Goal: Task Accomplishment & Management: Manage account settings

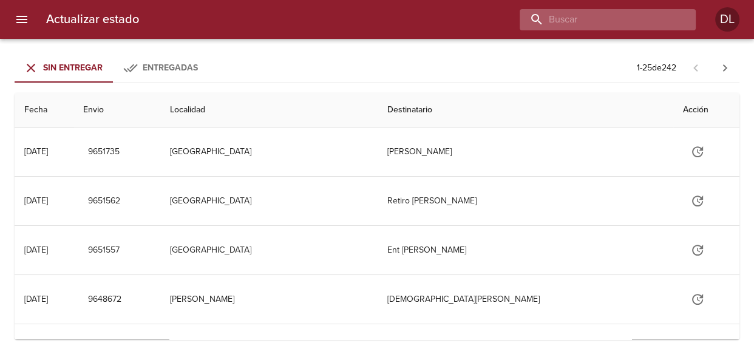
click at [617, 18] on input "buscar" at bounding box center [597, 19] width 155 height 21
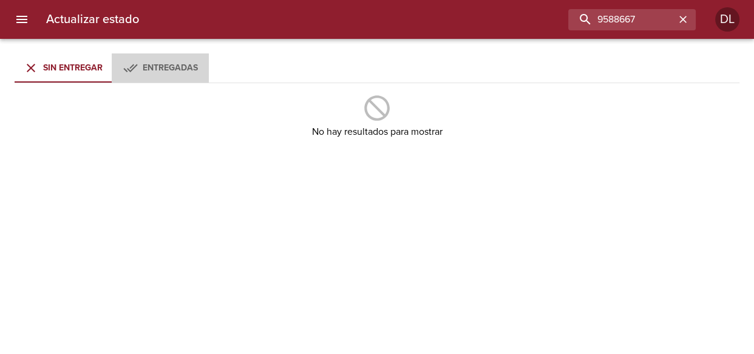
click at [188, 72] on div "Entregadas" at bounding box center [170, 68] width 55 height 15
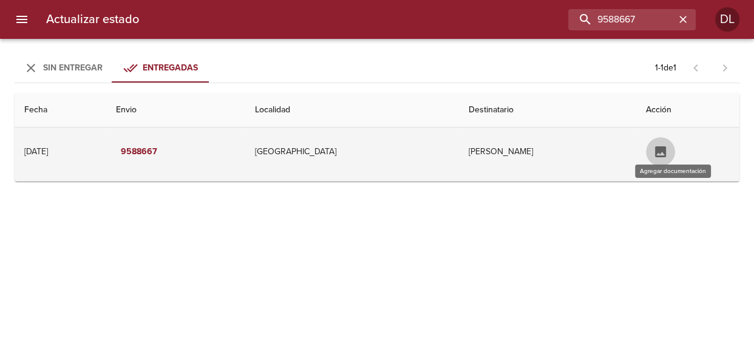
click at [665, 149] on icon "Tabla de envíos del cliente" at bounding box center [661, 152] width 15 height 15
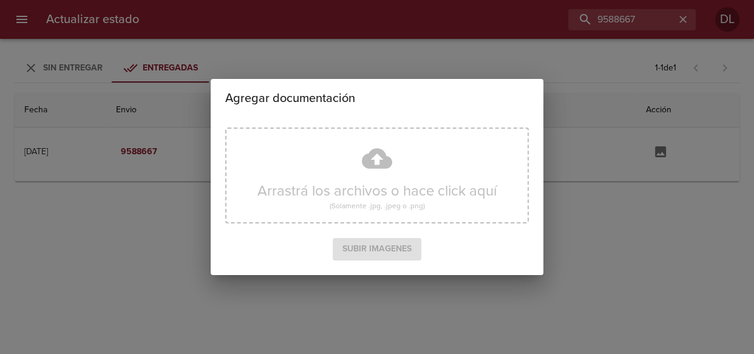
click at [603, 97] on div "Agregar documentación Arrastrá los archivos o hace click aquí (Solamente .jpg, …" at bounding box center [377, 177] width 754 height 354
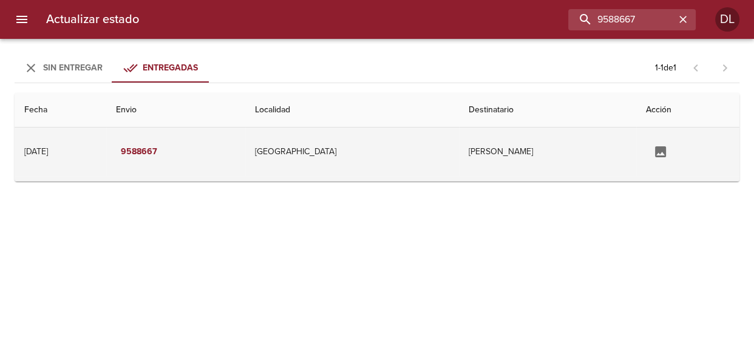
click at [520, 152] on td "Cristina Fernandez" at bounding box center [547, 152] width 177 height 49
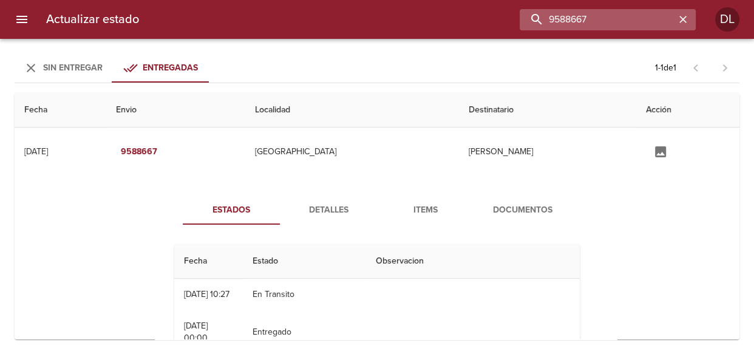
drag, startPoint x: 660, startPoint y: 17, endPoint x: 536, endPoint y: 12, distance: 124.0
click at [536, 12] on input "9588667" at bounding box center [597, 19] width 155 height 21
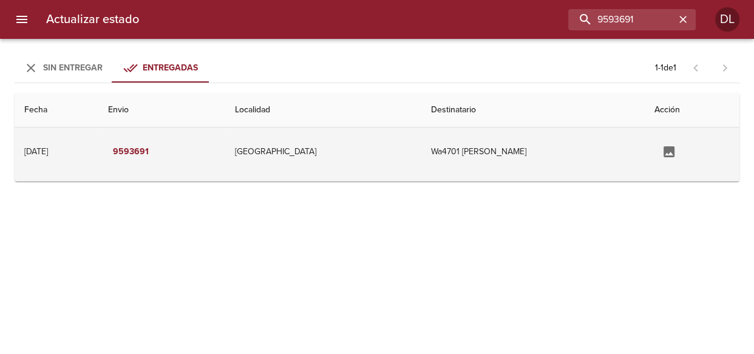
click at [527, 151] on td "Wa4701 Maria Alejandra Mosri" at bounding box center [534, 152] width 224 height 49
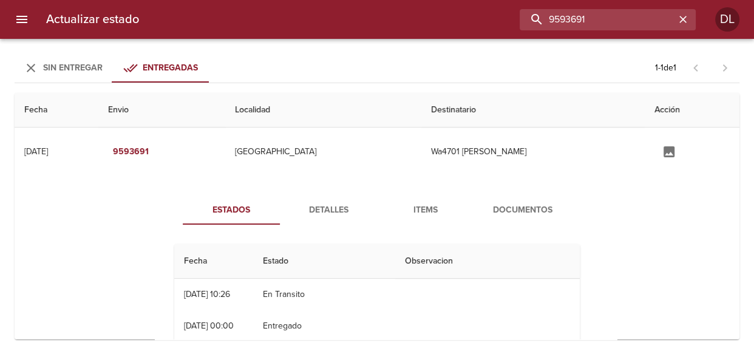
drag, startPoint x: 630, startPoint y: 21, endPoint x: 483, endPoint y: 23, distance: 147.6
click at [483, 23] on div "9593691" at bounding box center [422, 19] width 547 height 21
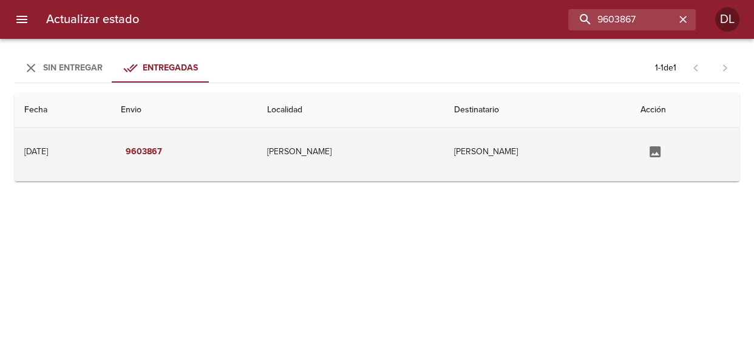
click at [445, 148] on td "Maria Jose Hildebrandt" at bounding box center [538, 152] width 187 height 49
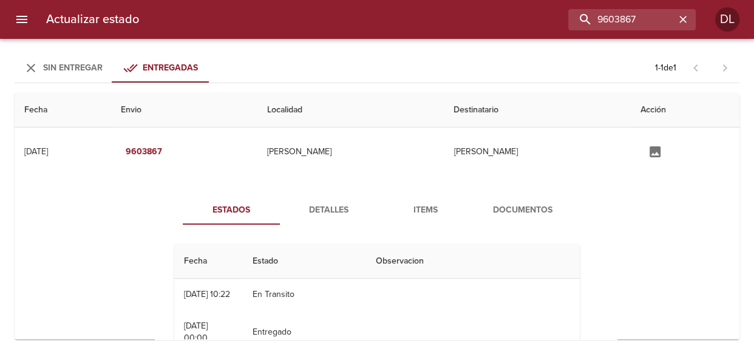
scroll to position [55, 0]
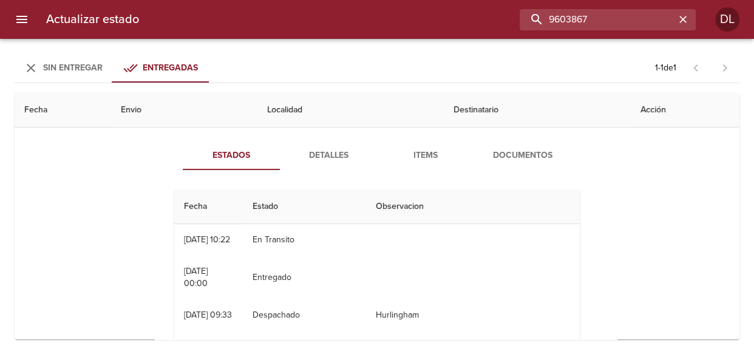
drag, startPoint x: 641, startPoint y: 18, endPoint x: 472, endPoint y: 21, distance: 169.5
click at [472, 21] on div "9603867" at bounding box center [422, 19] width 547 height 21
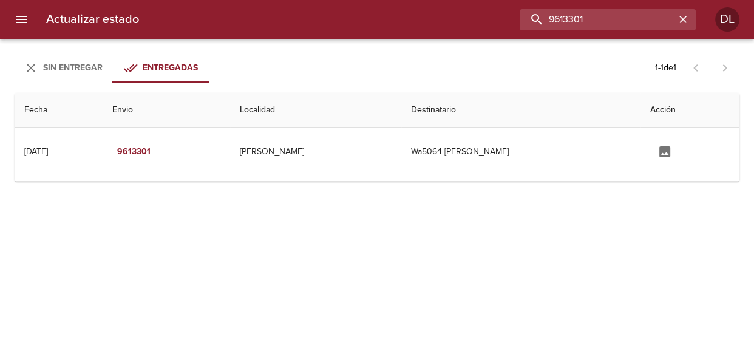
scroll to position [0, 0]
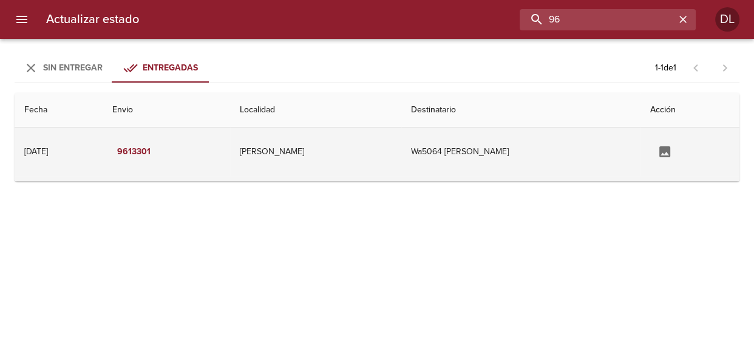
type input "9"
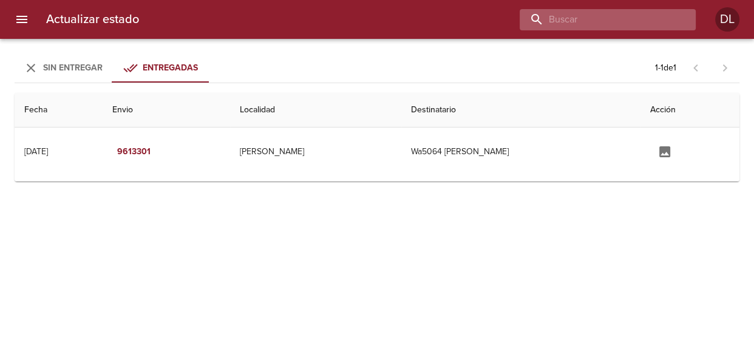
click at [600, 24] on input "buscar" at bounding box center [597, 19] width 155 height 21
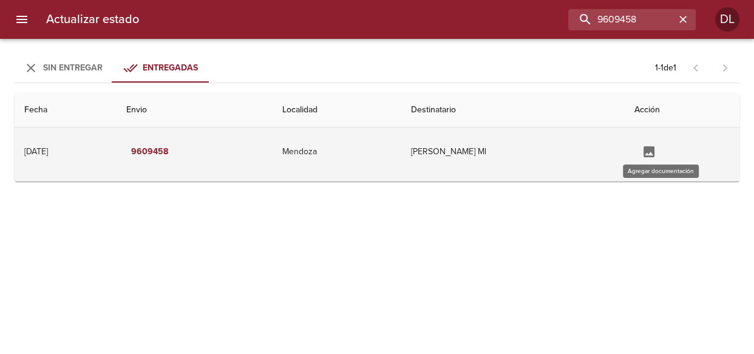
click at [655, 149] on icon "Tabla de envíos del cliente" at bounding box center [649, 151] width 11 height 11
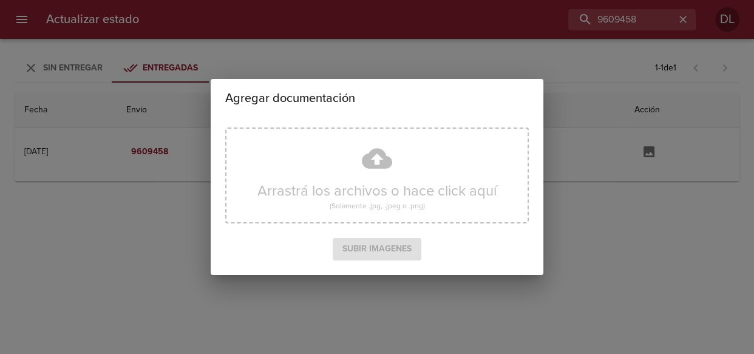
click at [610, 146] on div "Agregar documentación Arrastrá los archivos o hace click aquí (Solamente .jpg, …" at bounding box center [377, 177] width 754 height 354
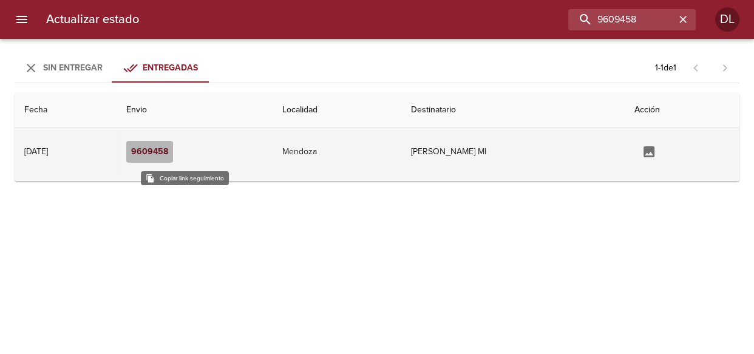
click at [168, 154] on em "9609458" at bounding box center [149, 152] width 37 height 15
click at [452, 152] on td "Carlos Jose Caselles Ml" at bounding box center [513, 152] width 224 height 49
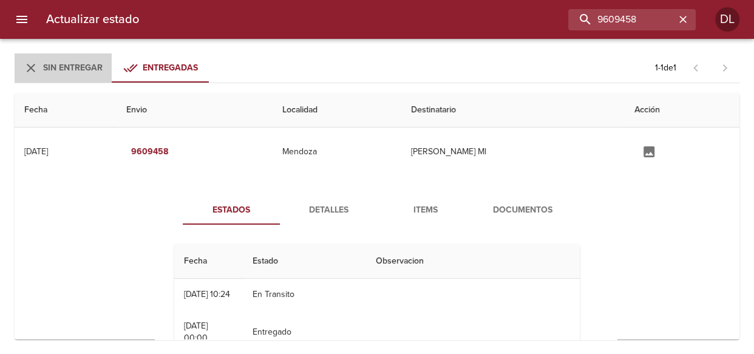
click at [94, 64] on span "Sin Entregar" at bounding box center [73, 68] width 60 height 10
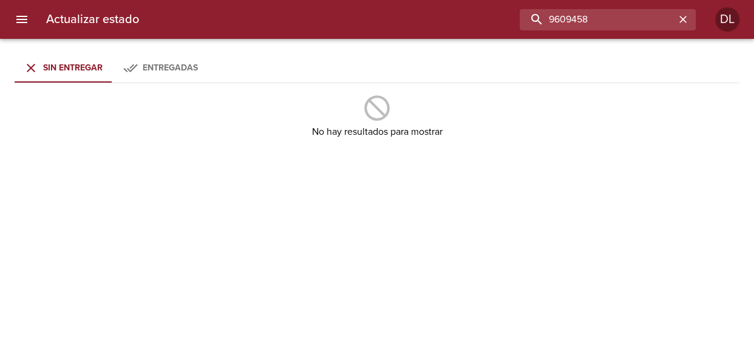
drag, startPoint x: 649, startPoint y: 20, endPoint x: 470, endPoint y: 30, distance: 178.8
click at [470, 30] on div "9609458" at bounding box center [422, 19] width 547 height 21
click at [176, 72] on span "Entregadas" at bounding box center [170, 68] width 55 height 10
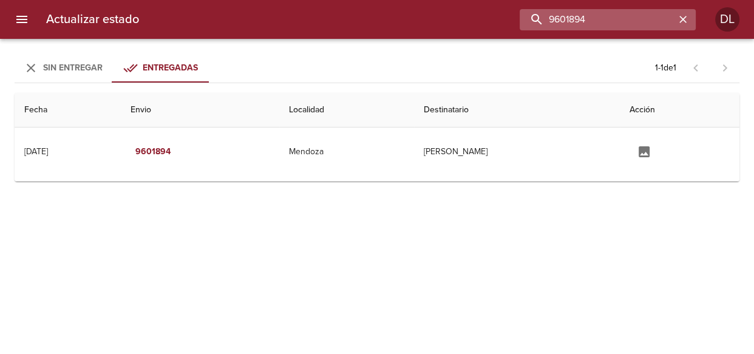
click at [649, 19] on input "9601894" at bounding box center [597, 19] width 155 height 21
type input "9"
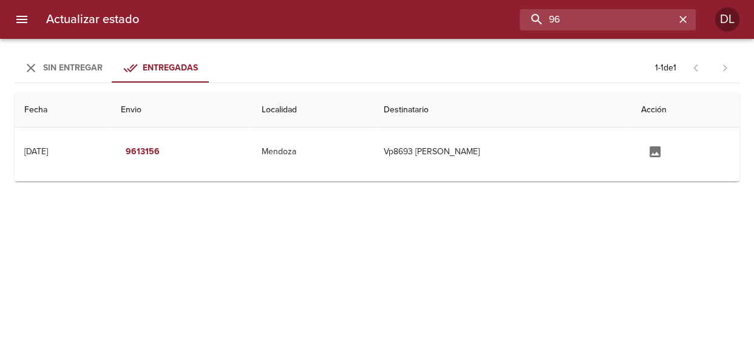
type input "9"
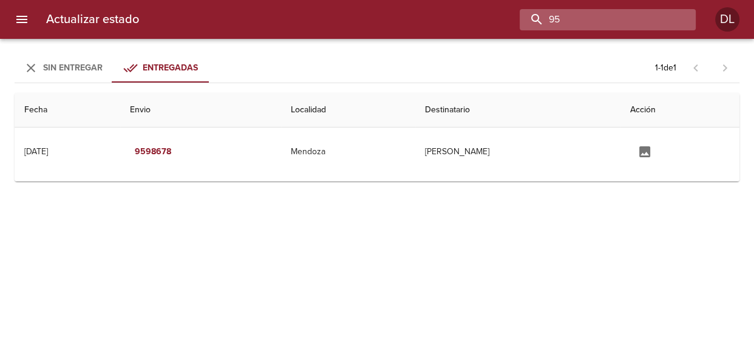
type input "9"
type input "6"
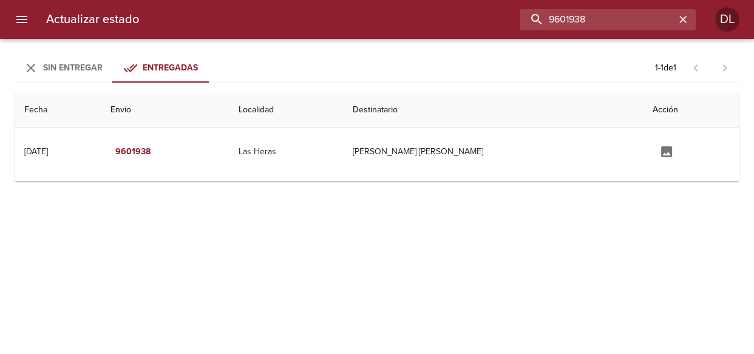
drag, startPoint x: 565, startPoint y: 18, endPoint x: 480, endPoint y: 21, distance: 85.7
click at [480, 21] on div "9601938" at bounding box center [422, 19] width 547 height 21
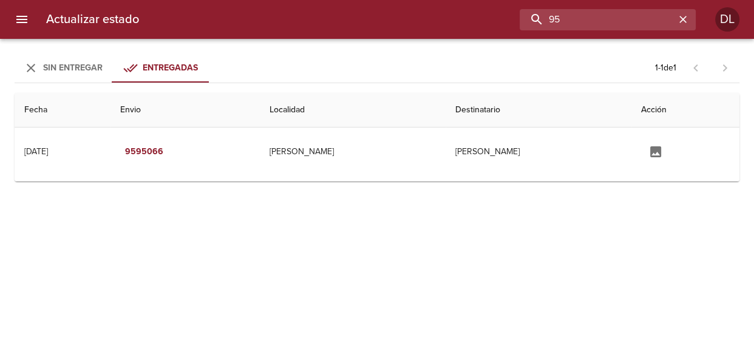
type input "9"
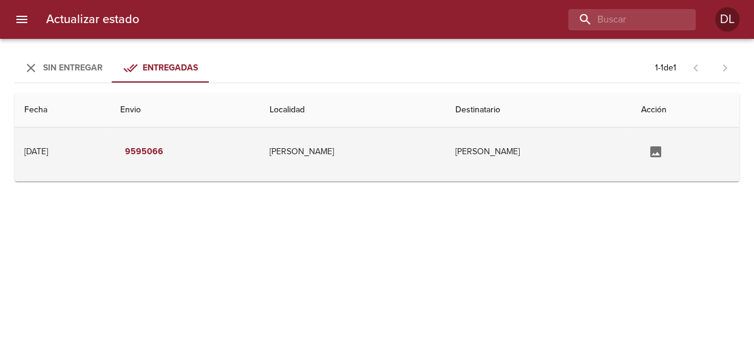
click at [340, 149] on td "[PERSON_NAME]" at bounding box center [353, 152] width 186 height 49
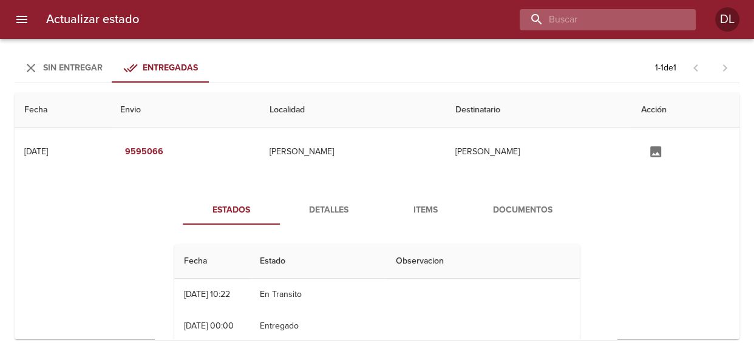
click at [614, 18] on input "buscar" at bounding box center [597, 19] width 155 height 21
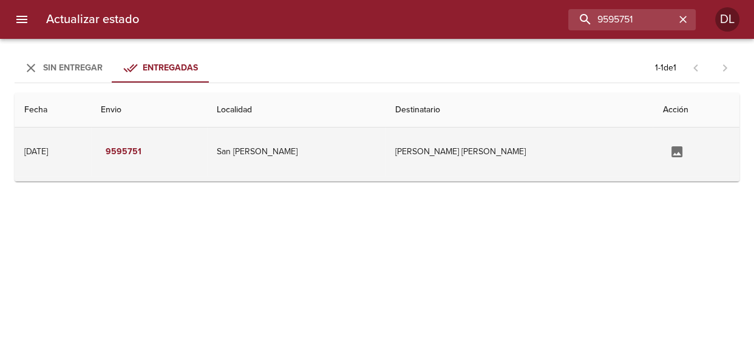
click at [482, 153] on td "Lopez Walter Hernan" at bounding box center [520, 152] width 268 height 49
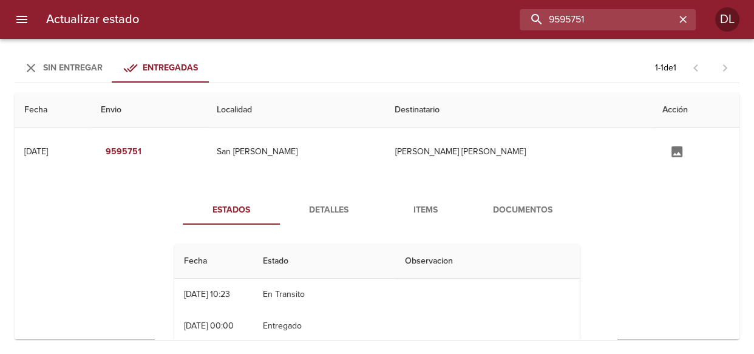
drag, startPoint x: 650, startPoint y: 21, endPoint x: 398, endPoint y: 32, distance: 251.7
click at [399, 32] on div "Actualizar estado 9595751 DL" at bounding box center [377, 19] width 754 height 39
type input "KEVIN PAEZ"
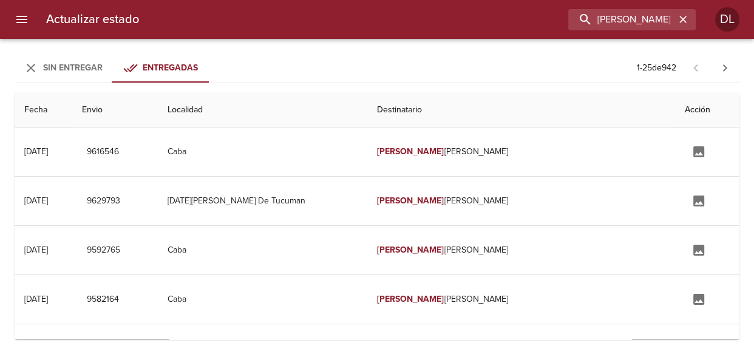
click at [73, 67] on span "Sin Entregar" at bounding box center [73, 68] width 60 height 10
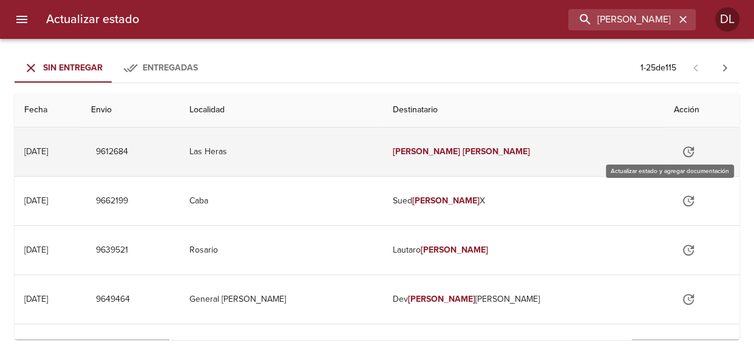
click at [674, 151] on button "Tabla de envíos del cliente" at bounding box center [688, 151] width 29 height 29
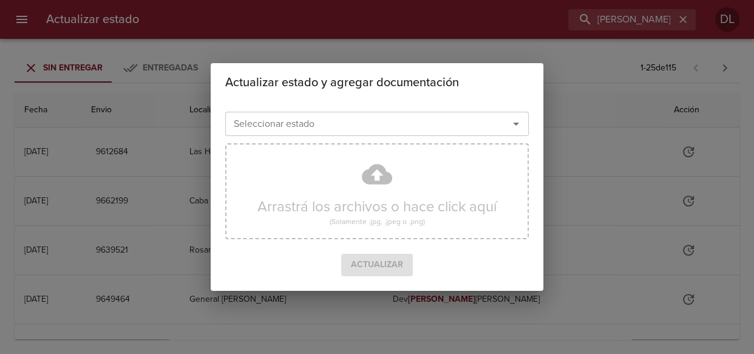
click at [514, 122] on icon "Abrir" at bounding box center [516, 124] width 15 height 15
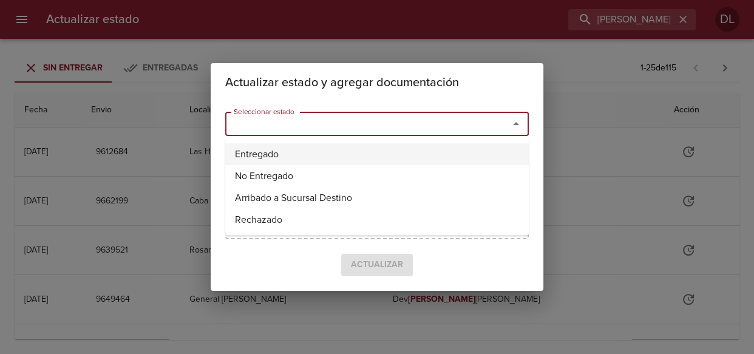
click at [470, 159] on li "Entregado" at bounding box center [377, 154] width 304 height 22
type input "Entregado"
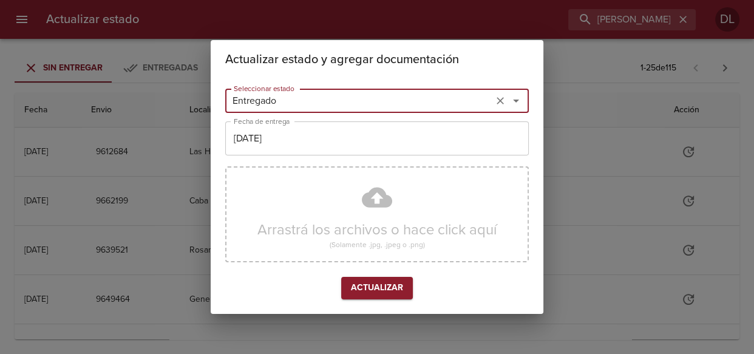
click at [357, 135] on input "[DATE]" at bounding box center [377, 138] width 304 height 34
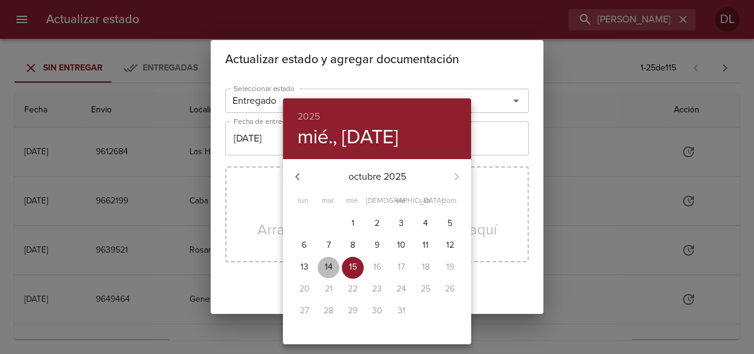
click at [330, 262] on p "14" at bounding box center [329, 267] width 8 height 12
type input "14/10/2025"
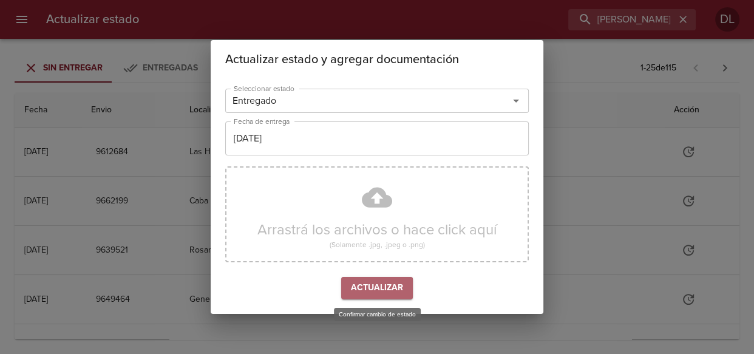
click at [372, 289] on span "Actualizar" at bounding box center [377, 288] width 52 height 15
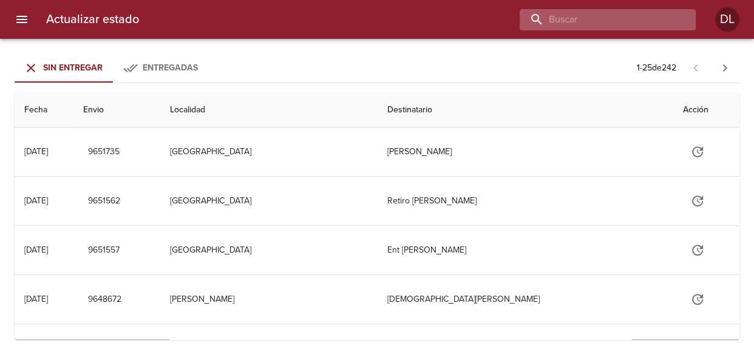
click at [619, 18] on input "buscar" at bounding box center [597, 19] width 155 height 21
type input "9617879"
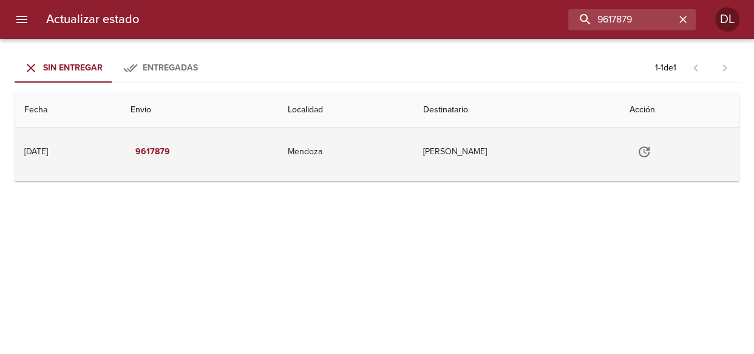
click at [647, 152] on icon "Tabla de envíos del cliente" at bounding box center [644, 152] width 15 height 15
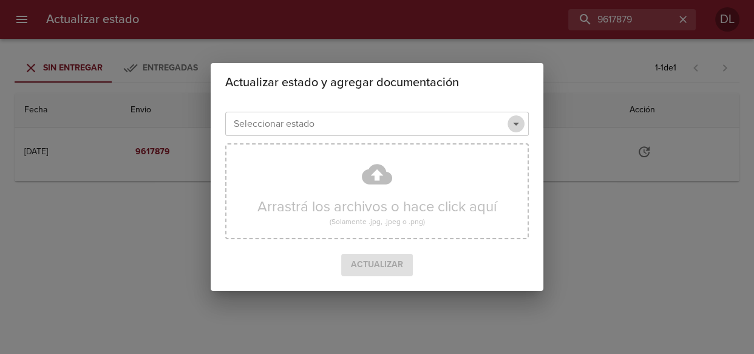
click at [514, 121] on icon "Abrir" at bounding box center [516, 124] width 15 height 15
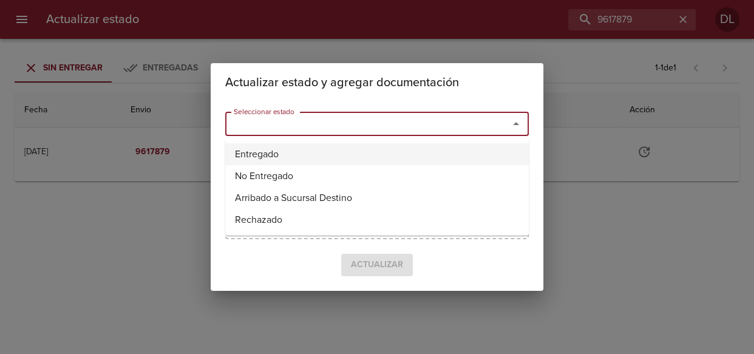
click at [467, 152] on li "Entregado" at bounding box center [377, 154] width 304 height 22
type input "Entregado"
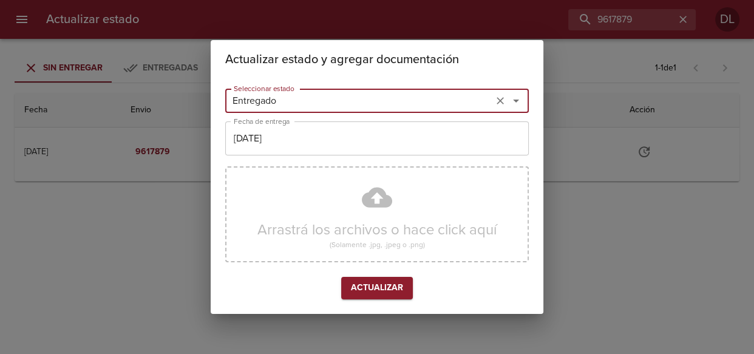
click at [456, 139] on input "[DATE]" at bounding box center [377, 138] width 304 height 34
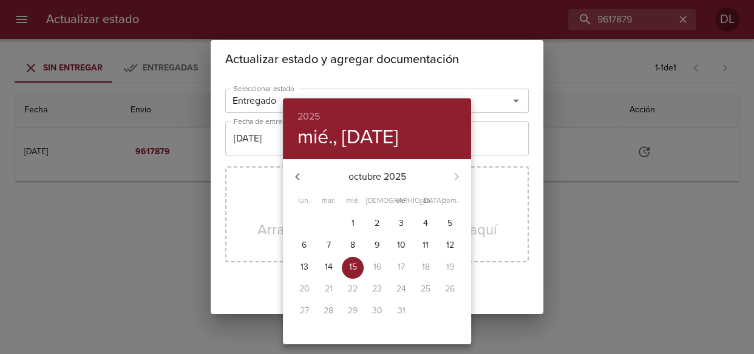
click at [326, 267] on p "14" at bounding box center [329, 267] width 8 height 12
type input "[DATE]"
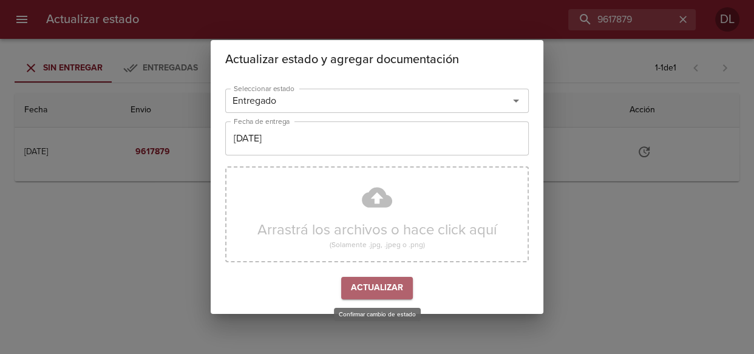
click at [371, 284] on span "Actualizar" at bounding box center [377, 288] width 52 height 15
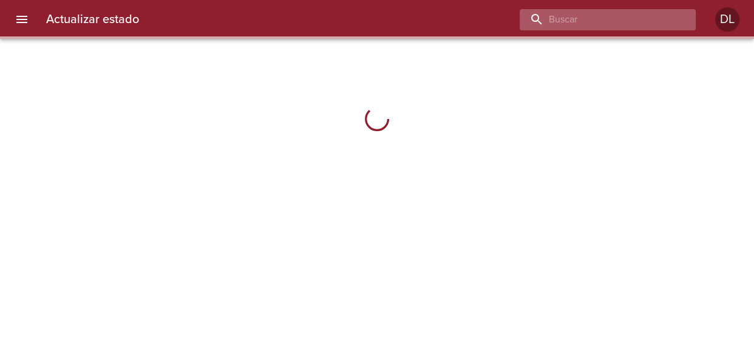
click at [618, 21] on input "buscar" at bounding box center [597, 19] width 155 height 21
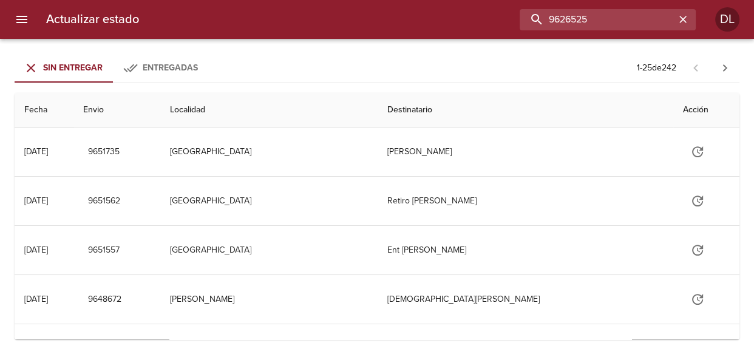
drag, startPoint x: 596, startPoint y: 22, endPoint x: 421, endPoint y: 36, distance: 176.1
click at [421, 36] on div "Actualizar estado 9626525 DL" at bounding box center [377, 19] width 754 height 39
type input "940144"
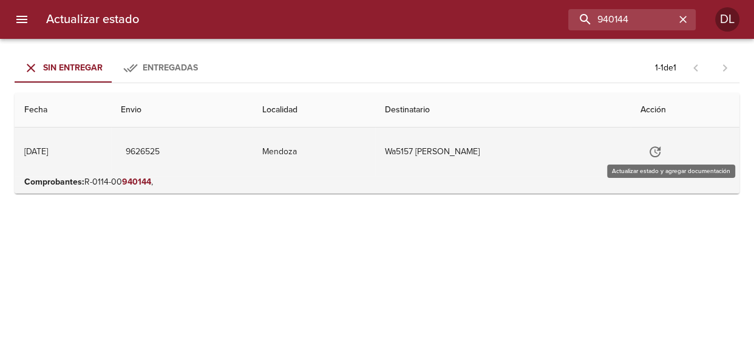
click at [670, 148] on button "Tabla de envíos del cliente" at bounding box center [655, 151] width 29 height 29
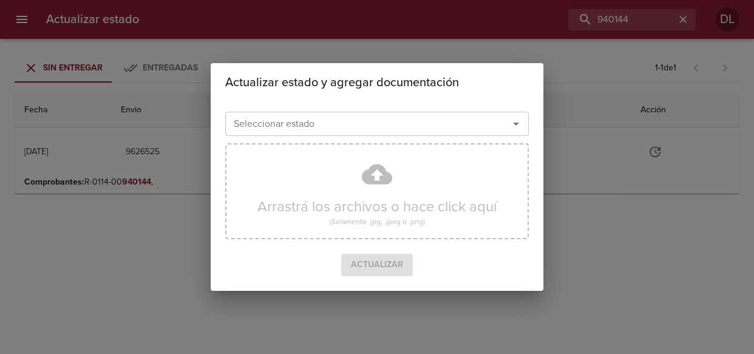
click at [523, 125] on icon "Abrir" at bounding box center [516, 124] width 15 height 15
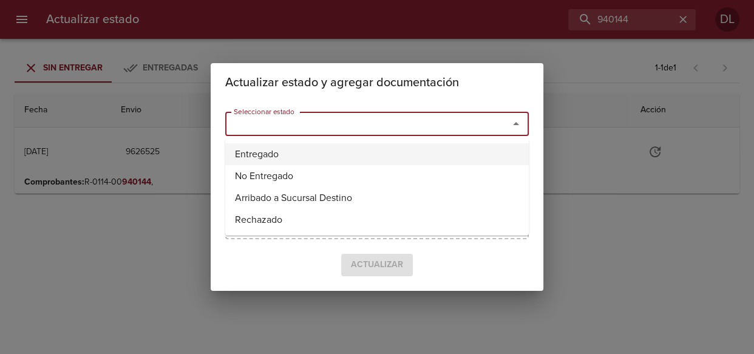
click at [473, 152] on li "Entregado" at bounding box center [377, 154] width 304 height 22
type input "Entregado"
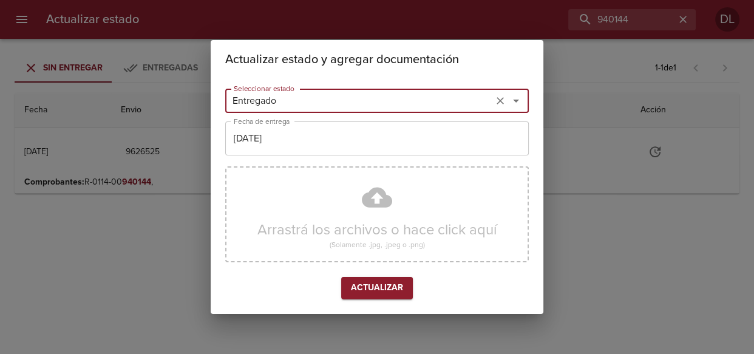
click at [337, 146] on input "15/10/2025" at bounding box center [377, 138] width 304 height 34
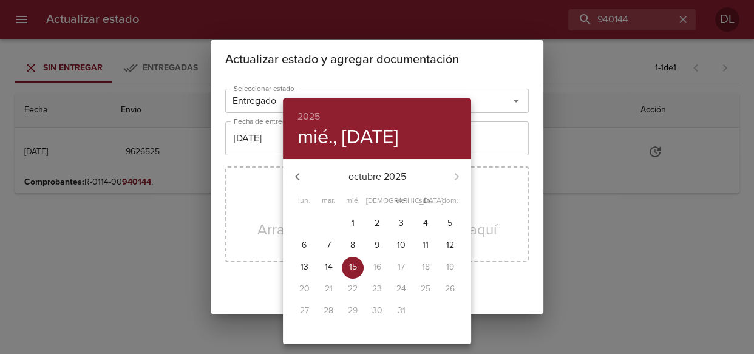
drag, startPoint x: 327, startPoint y: 270, endPoint x: 335, endPoint y: 268, distance: 8.6
click at [330, 268] on p "14" at bounding box center [329, 267] width 8 height 12
type input "14/10/2025"
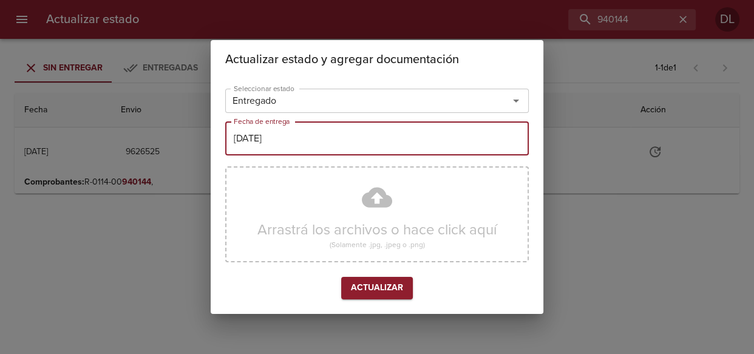
click at [390, 295] on span "Actualizar" at bounding box center [377, 288] width 52 height 15
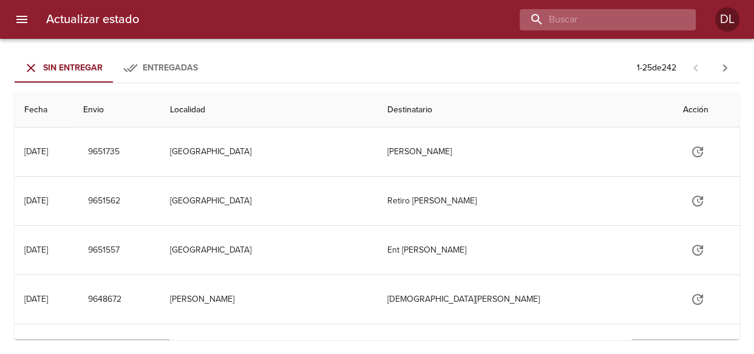
click at [618, 23] on input "buscar" at bounding box center [597, 19] width 155 height 21
type input "273230"
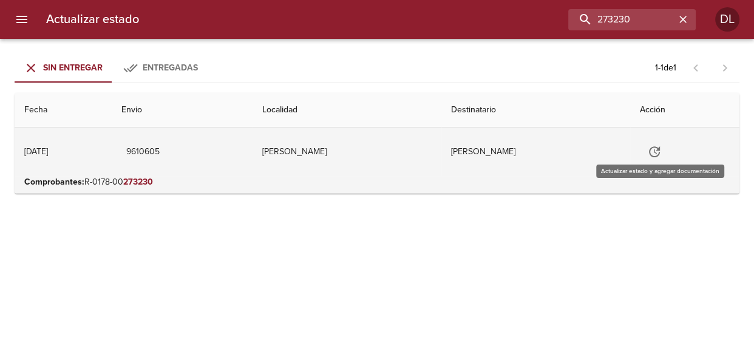
click at [662, 150] on icon "Tabla de envíos del cliente" at bounding box center [654, 152] width 15 height 15
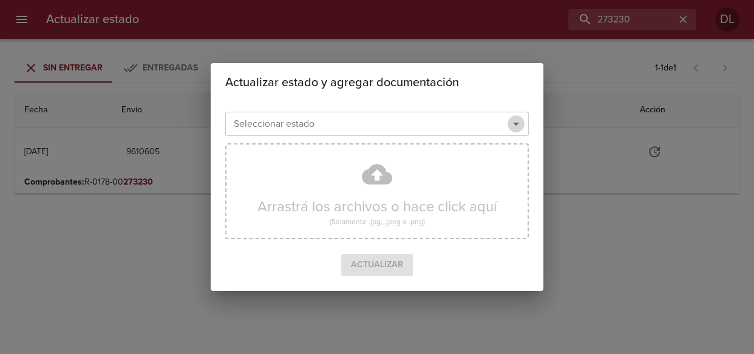
click at [514, 121] on icon "Abrir" at bounding box center [516, 124] width 15 height 15
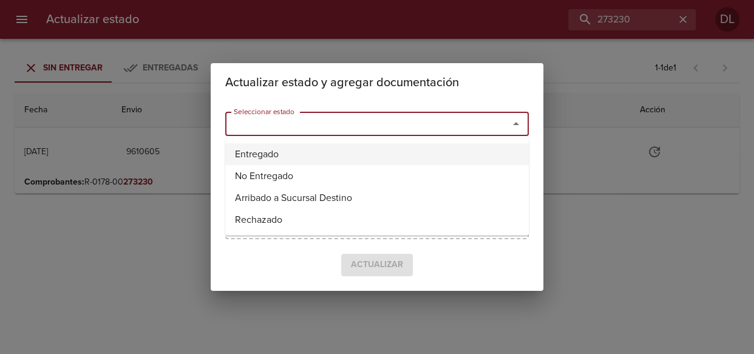
click at [456, 157] on li "Entregado" at bounding box center [377, 154] width 304 height 22
type input "Entregado"
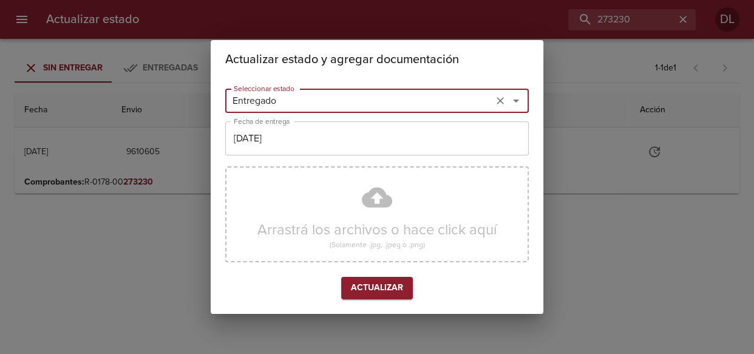
click at [374, 143] on input "[DATE]" at bounding box center [377, 138] width 304 height 34
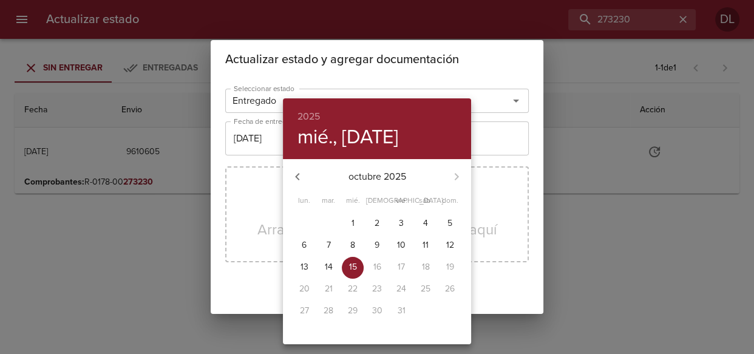
click at [330, 269] on p "14" at bounding box center [329, 267] width 8 height 12
type input "[DATE]"
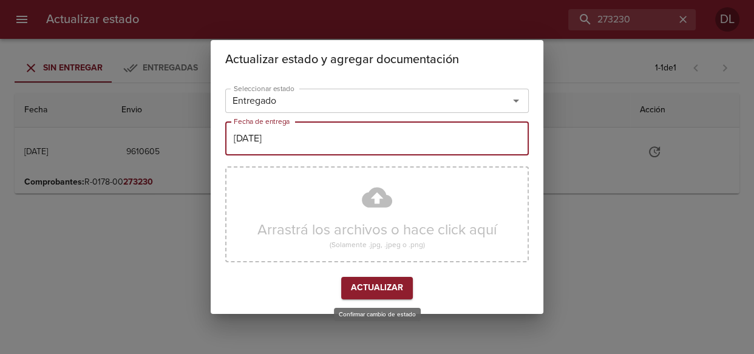
click at [370, 285] on span "Actualizar" at bounding box center [377, 288] width 52 height 15
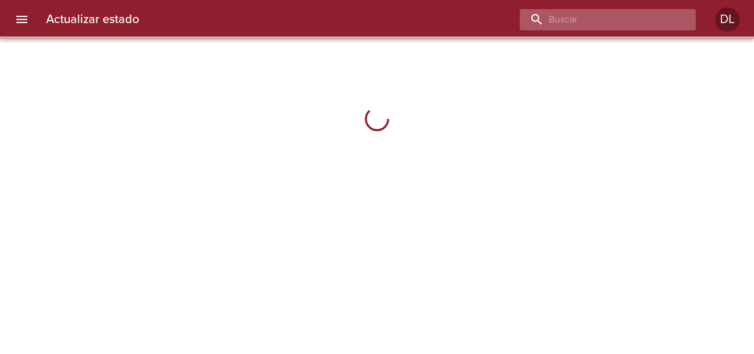
click at [606, 19] on input "buscar" at bounding box center [597, 19] width 155 height 21
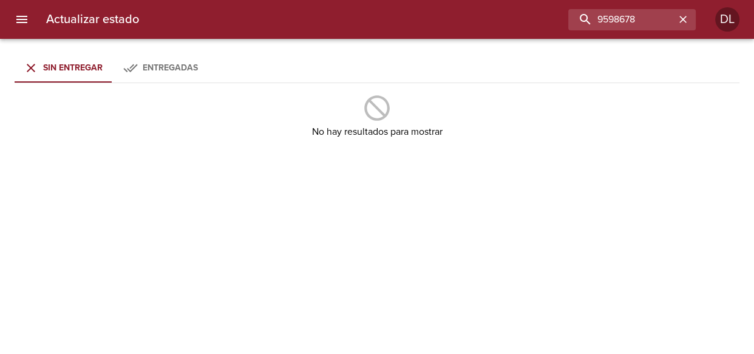
click at [50, 63] on span "Sin Entregar" at bounding box center [73, 68] width 60 height 10
click at [165, 64] on span "Entregadas" at bounding box center [170, 68] width 55 height 10
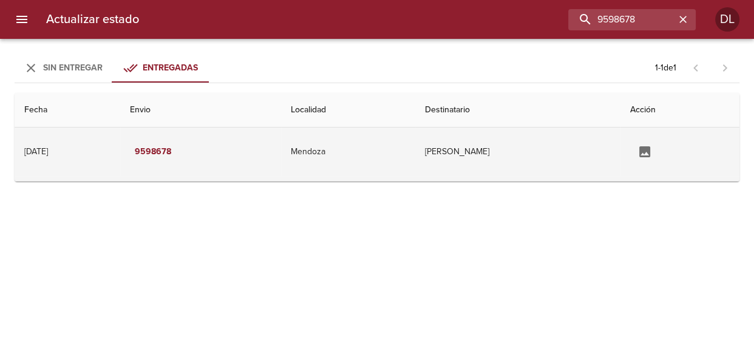
click at [492, 151] on td "Roxana Piottante" at bounding box center [517, 152] width 205 height 49
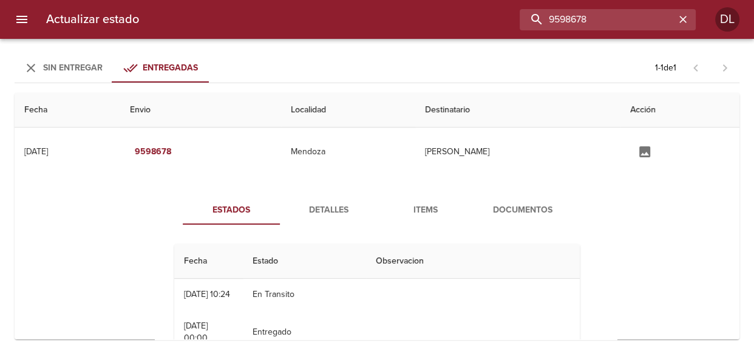
drag, startPoint x: 650, startPoint y: 10, endPoint x: 379, endPoint y: 7, distance: 270.9
click at [379, 7] on div "Actualizar estado 9598678 DL" at bounding box center [377, 19] width 754 height 39
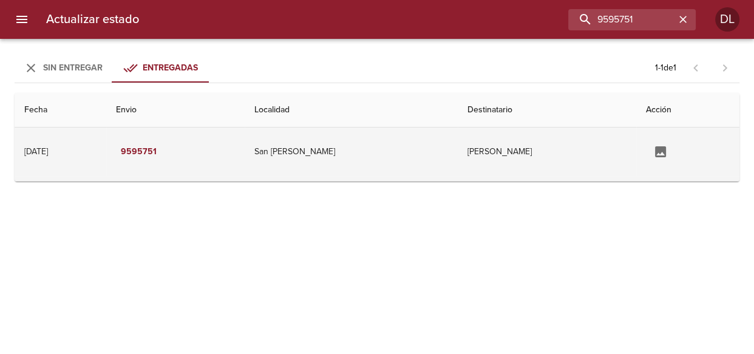
click at [470, 155] on td "Lopez Walter Hernan" at bounding box center [547, 152] width 178 height 49
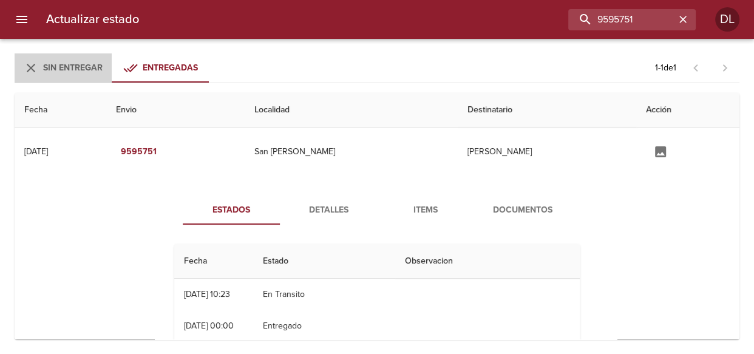
click at [56, 63] on span "Sin Entregar" at bounding box center [73, 68] width 60 height 10
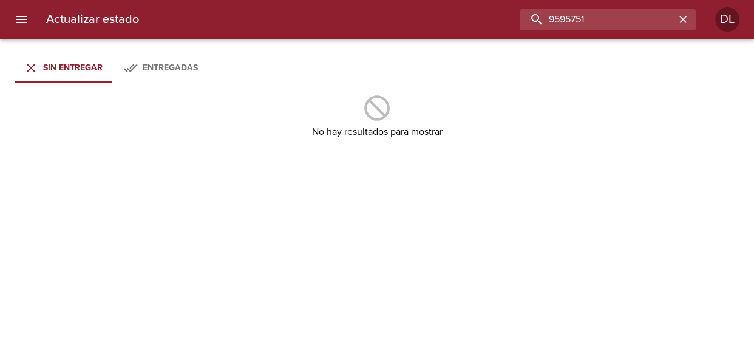
drag, startPoint x: 646, startPoint y: 18, endPoint x: 482, endPoint y: 10, distance: 163.6
click at [486, 10] on div "9595751" at bounding box center [422, 19] width 547 height 21
type input "9626491"
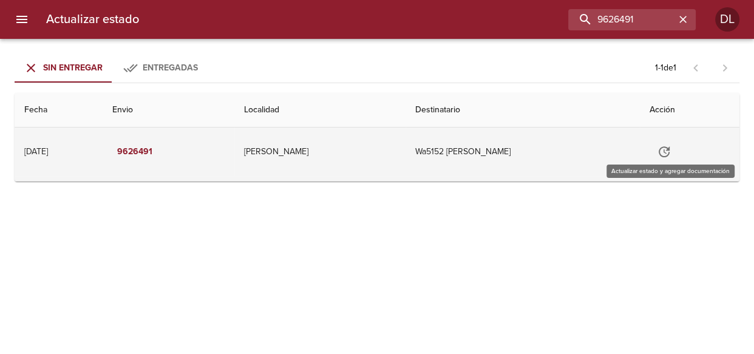
click at [672, 151] on icon "Tabla de envíos del cliente" at bounding box center [664, 152] width 15 height 15
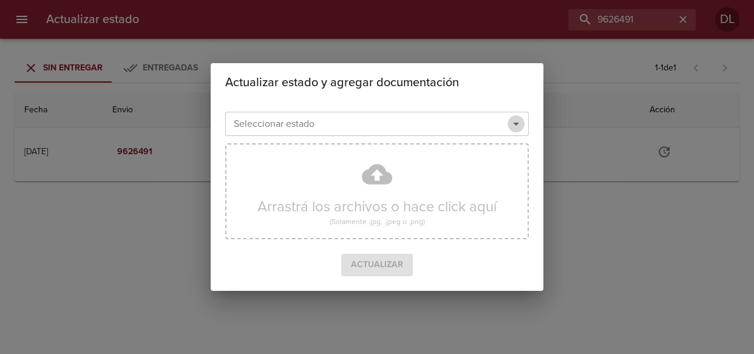
click at [517, 121] on icon "Abrir" at bounding box center [516, 124] width 15 height 15
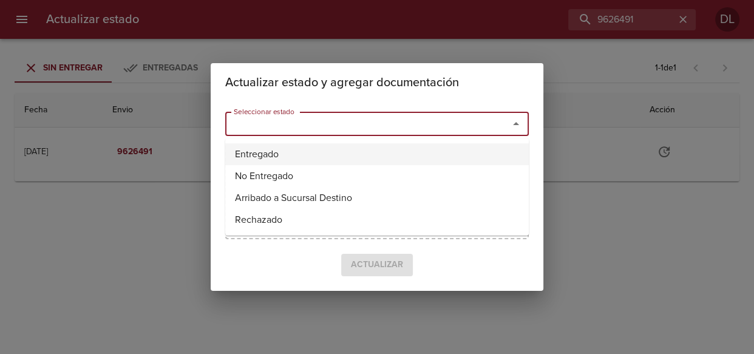
click at [477, 161] on li "Entregado" at bounding box center [377, 154] width 304 height 22
type input "Entregado"
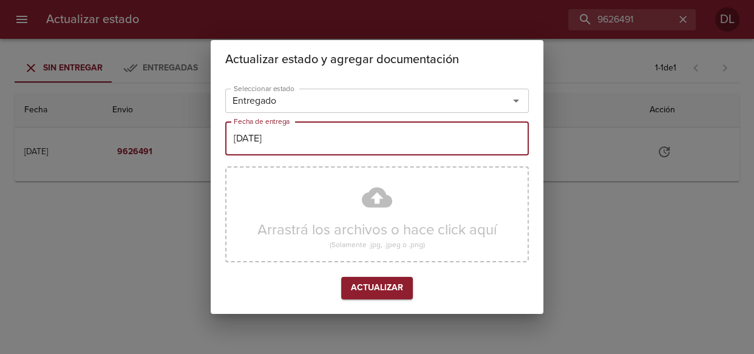
click at [443, 148] on input "[DATE]" at bounding box center [377, 138] width 304 height 34
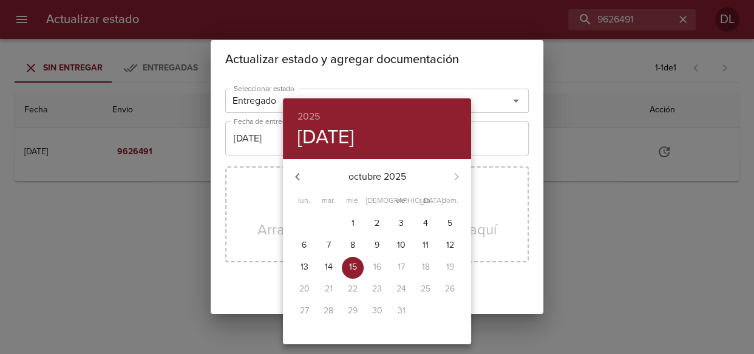
click at [328, 268] on p "14" at bounding box center [329, 267] width 8 height 12
type input "[DATE]"
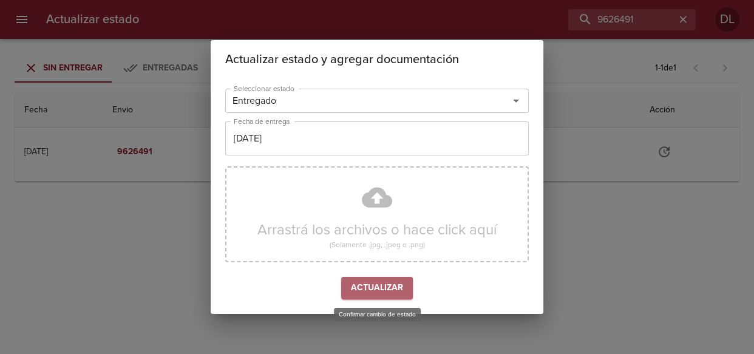
click at [371, 293] on span "Actualizar" at bounding box center [377, 288] width 52 height 15
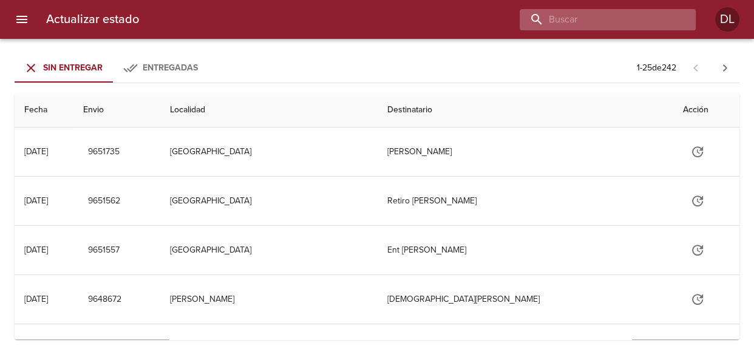
click at [646, 20] on input "buscar" at bounding box center [597, 19] width 155 height 21
type input "9636876"
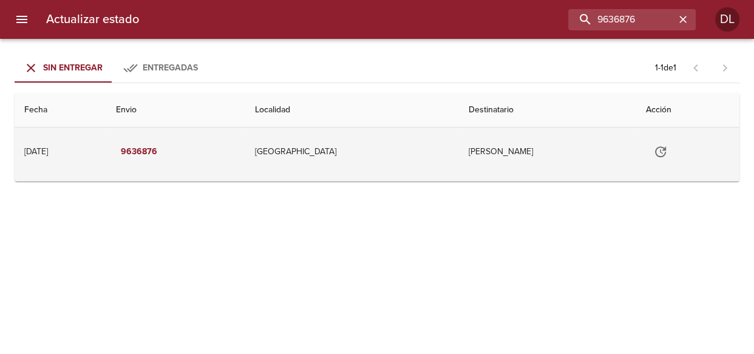
click at [675, 147] on button "Tabla de envíos del cliente" at bounding box center [660, 151] width 29 height 29
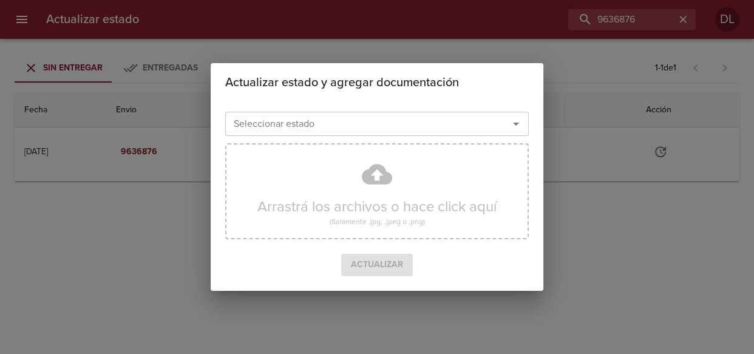
click at [515, 123] on icon "Abrir" at bounding box center [516, 124] width 6 height 3
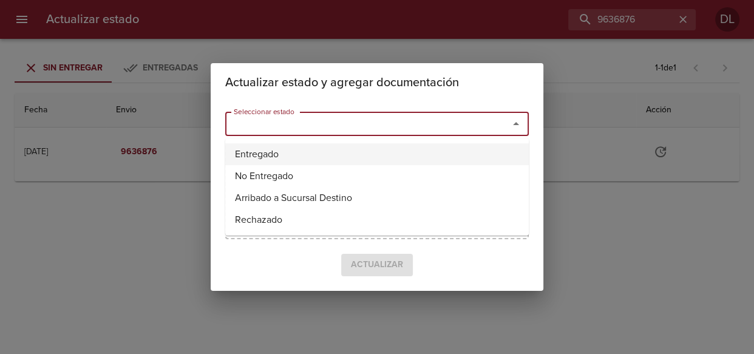
click at [458, 152] on li "Entregado" at bounding box center [377, 154] width 304 height 22
type input "Entregado"
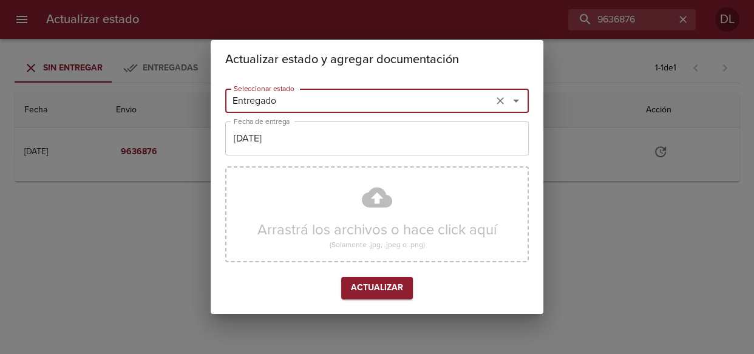
click at [390, 145] on input "[DATE]" at bounding box center [377, 138] width 304 height 34
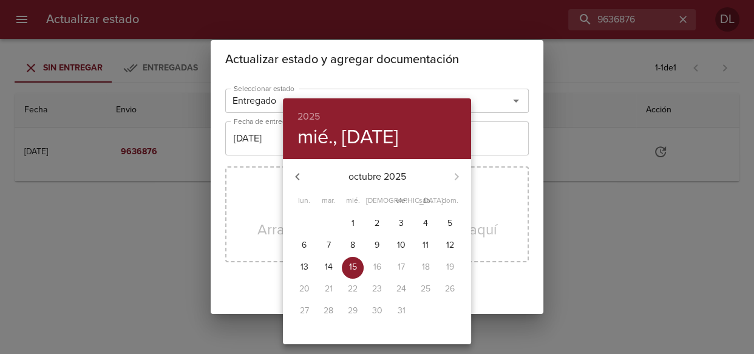
click at [328, 264] on p "14" at bounding box center [329, 267] width 8 height 12
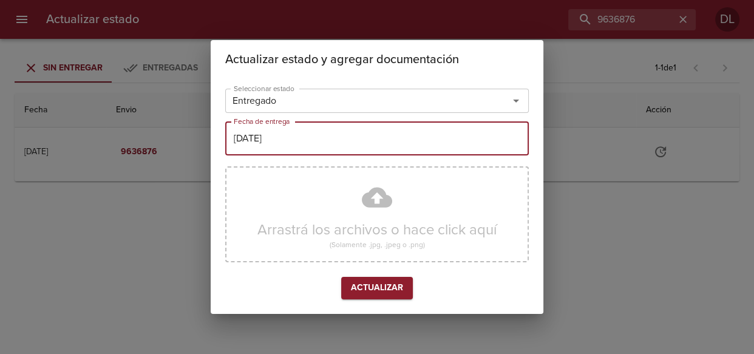
type input "[DATE]"
click at [389, 290] on span "Actualizar" at bounding box center [377, 288] width 52 height 15
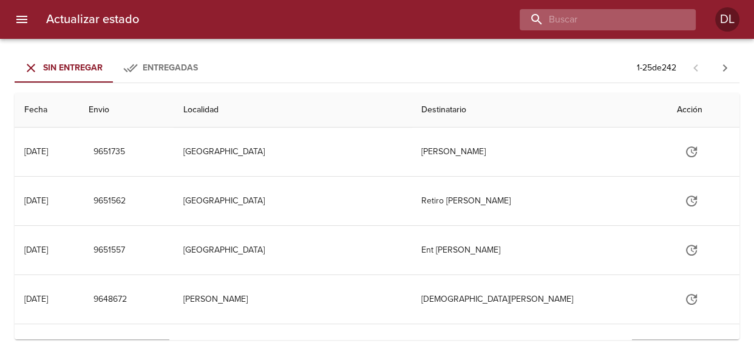
click at [662, 21] on input "buscar" at bounding box center [597, 19] width 155 height 21
type input "9641246"
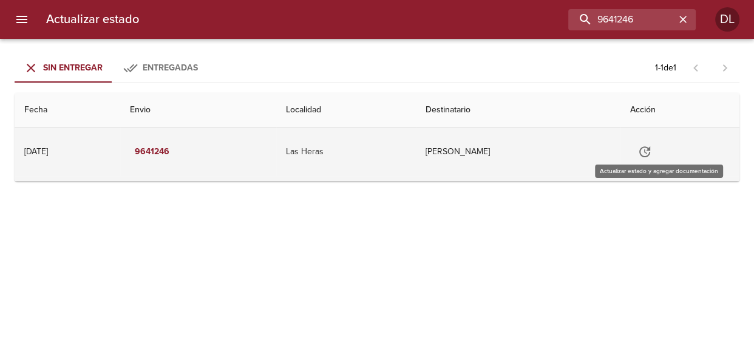
click at [652, 149] on icon "Tabla de envíos del cliente" at bounding box center [645, 152] width 15 height 15
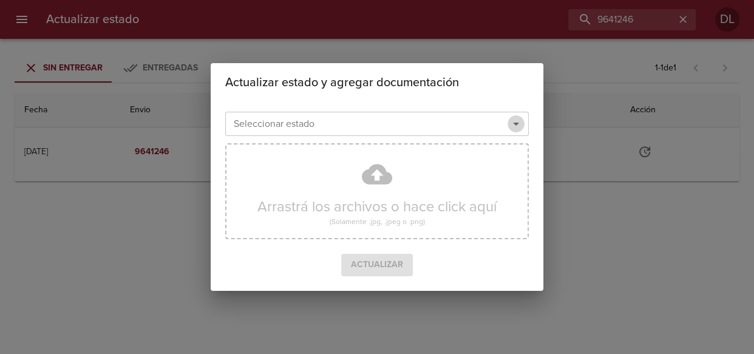
click at [519, 125] on icon "Abrir" at bounding box center [516, 124] width 15 height 15
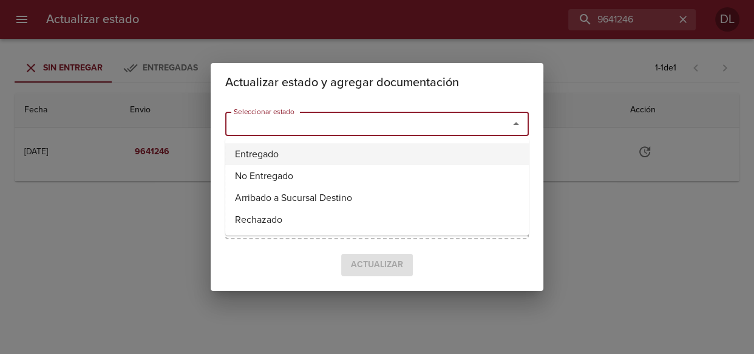
click at [308, 155] on li "Entregado" at bounding box center [377, 154] width 304 height 22
type input "Entregado"
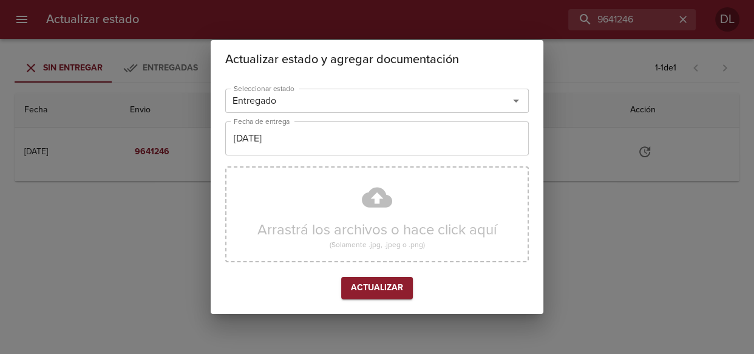
click at [320, 118] on div "Seleccionar estado Entregado Seleccionar estado Fecha de entrega [DATE] Fecha d…" at bounding box center [377, 196] width 304 height 225
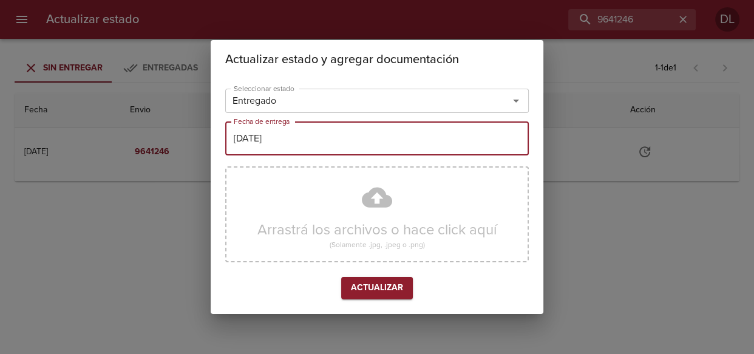
click at [317, 132] on input "[DATE]" at bounding box center [377, 138] width 304 height 34
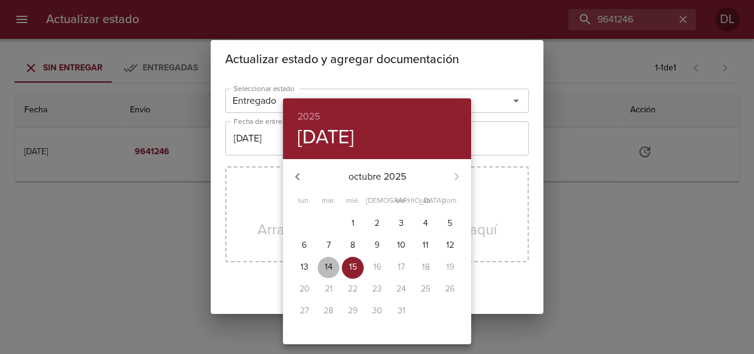
click at [328, 268] on p "14" at bounding box center [329, 267] width 8 height 12
type input "[DATE]"
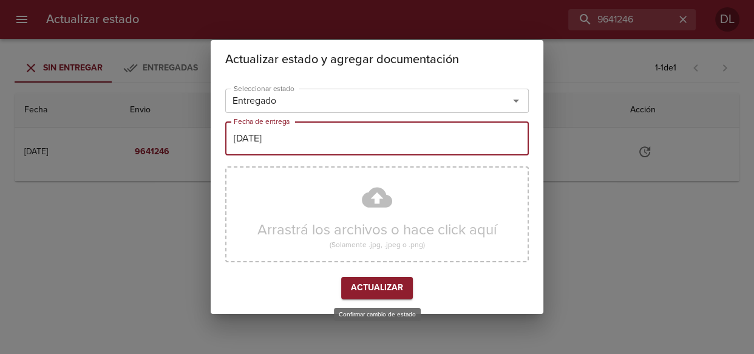
click at [363, 286] on span "Actualizar" at bounding box center [377, 288] width 52 height 15
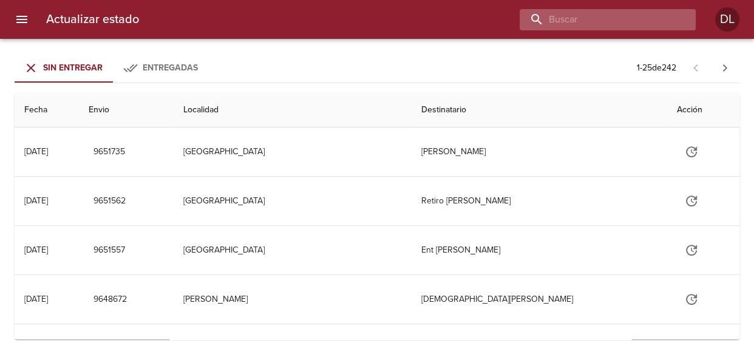
click at [634, 15] on input "buscar" at bounding box center [597, 19] width 155 height 21
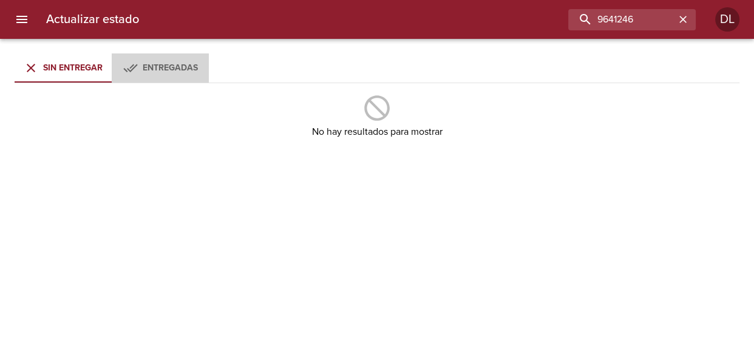
click at [183, 69] on span "Entregadas" at bounding box center [170, 68] width 55 height 10
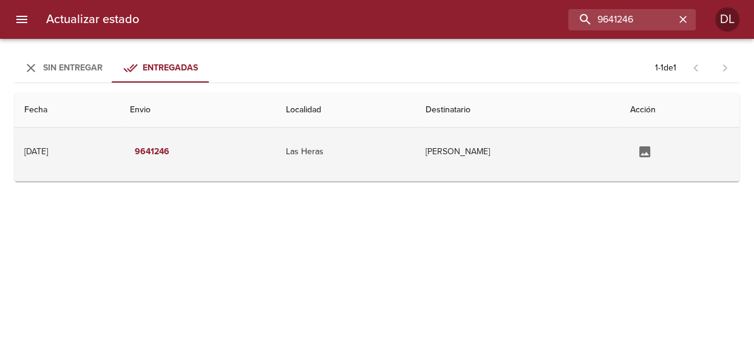
click at [480, 154] on td "[PERSON_NAME]" at bounding box center [518, 152] width 205 height 49
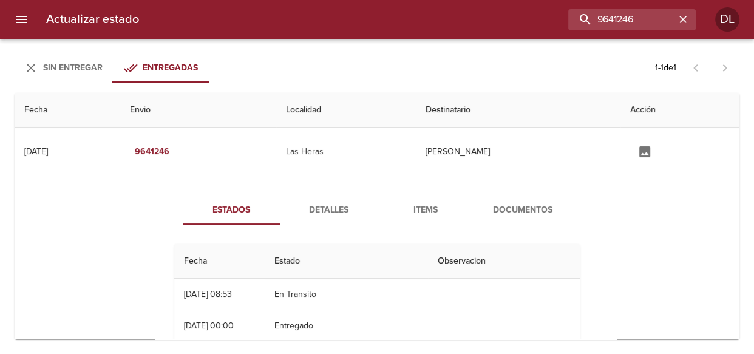
click at [310, 296] on td "En Transito" at bounding box center [346, 295] width 163 height 32
click at [310, 293] on td "En Transito" at bounding box center [346, 295] width 163 height 32
drag, startPoint x: 644, startPoint y: 18, endPoint x: 480, endPoint y: 35, distance: 165.5
click at [485, 33] on div "Actualizar estado 9641246 DL" at bounding box center [377, 19] width 754 height 39
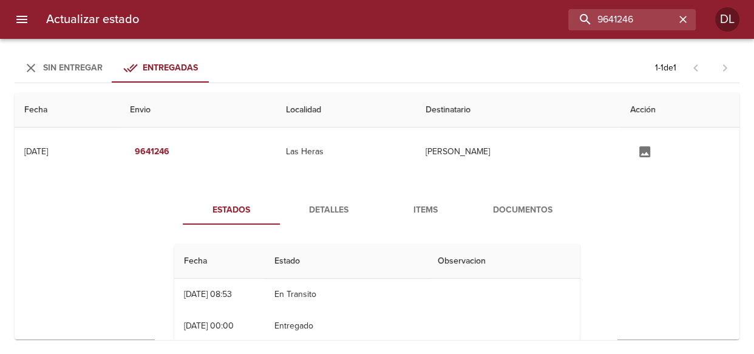
click at [94, 65] on span "Sin Entregar" at bounding box center [73, 68] width 60 height 10
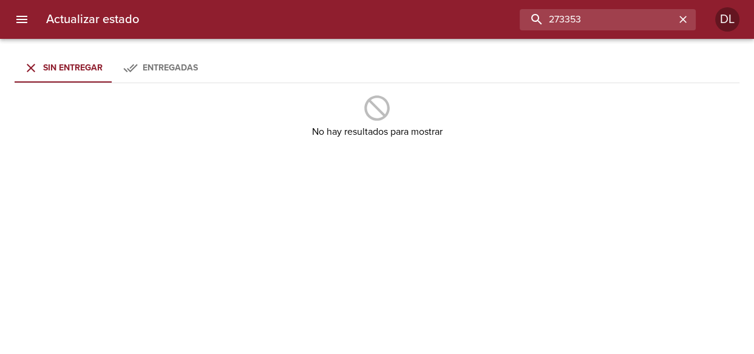
type input "273353"
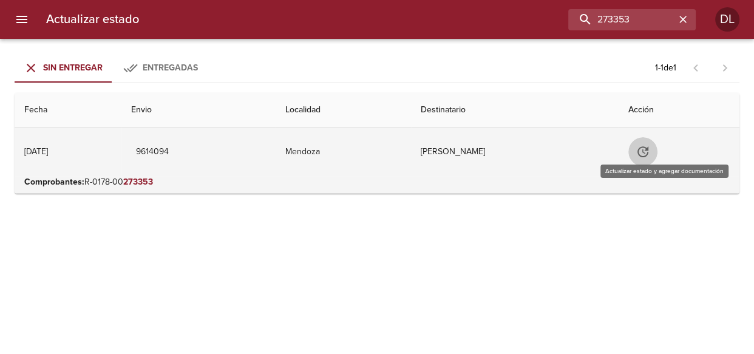
click at [651, 149] on icon "Tabla de envíos del cliente" at bounding box center [643, 152] width 15 height 15
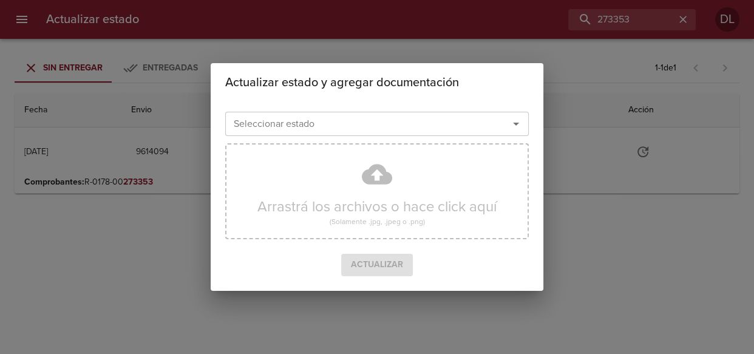
click at [513, 119] on icon "Abrir" at bounding box center [516, 124] width 15 height 15
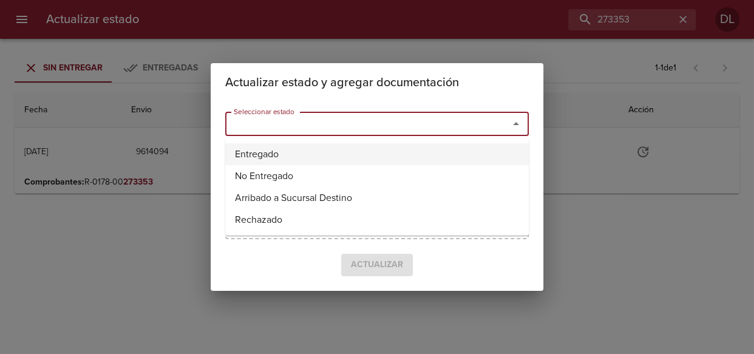
click at [468, 155] on li "Entregado" at bounding box center [377, 154] width 304 height 22
type input "Entregado"
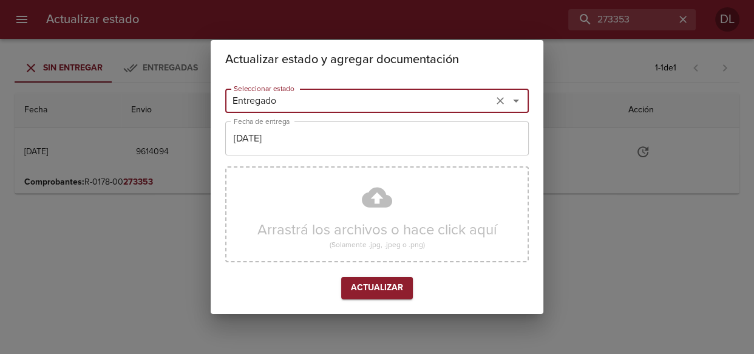
click at [426, 146] on input "[DATE]" at bounding box center [377, 138] width 304 height 34
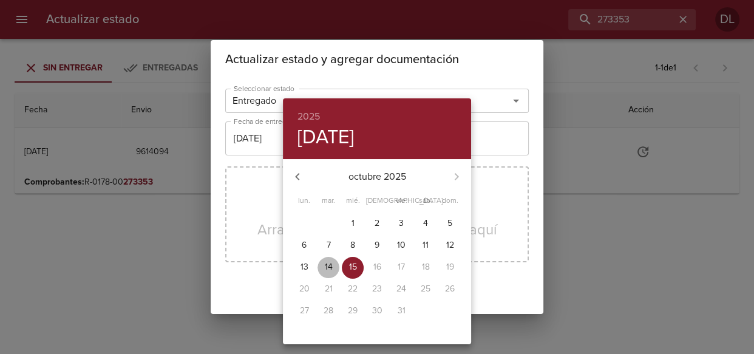
click at [332, 265] on p "14" at bounding box center [329, 267] width 8 height 12
type input "14/10/2025"
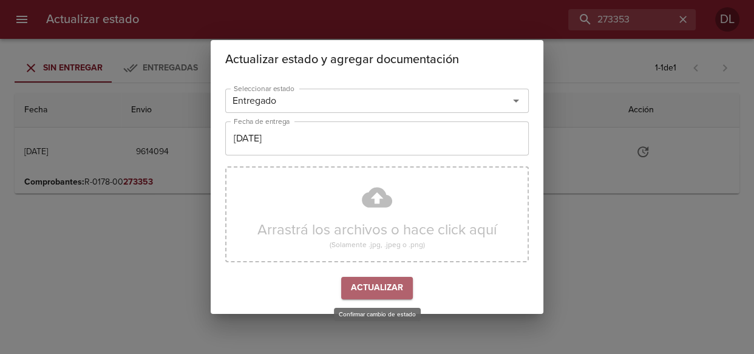
click at [371, 292] on span "Actualizar" at bounding box center [377, 288] width 52 height 15
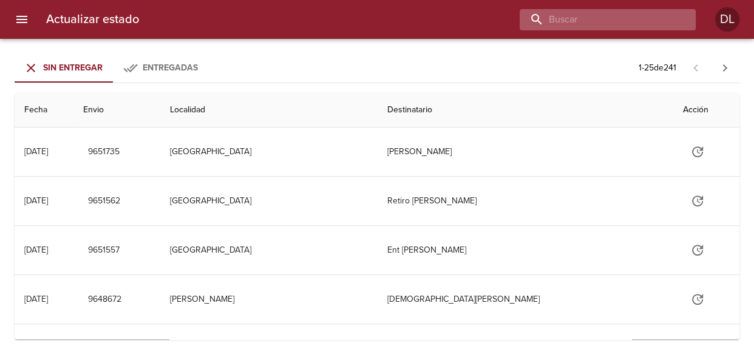
click at [644, 23] on input "buscar" at bounding box center [597, 19] width 155 height 21
type input "9617705"
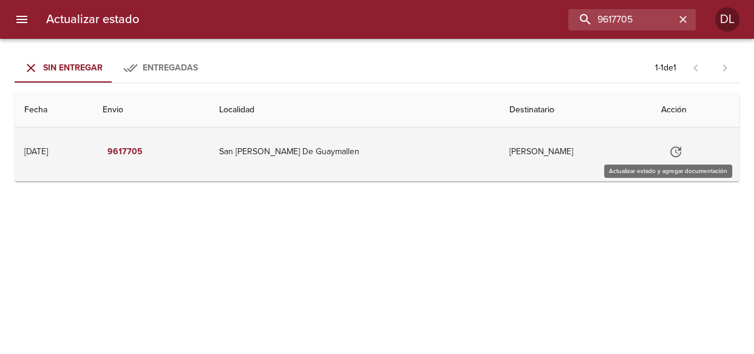
click at [669, 146] on icon "Tabla de envíos del cliente" at bounding box center [676, 152] width 15 height 15
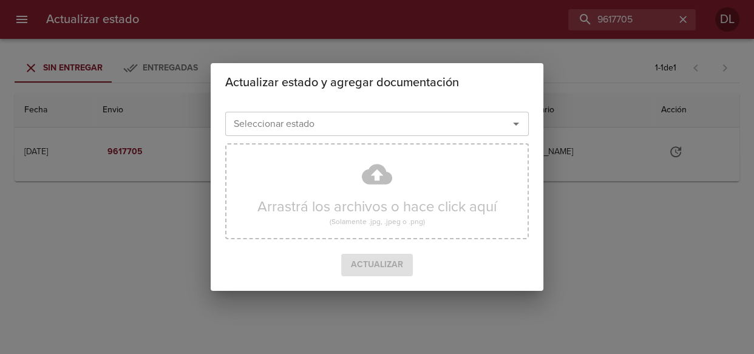
click at [516, 121] on icon "Abrir" at bounding box center [516, 124] width 15 height 15
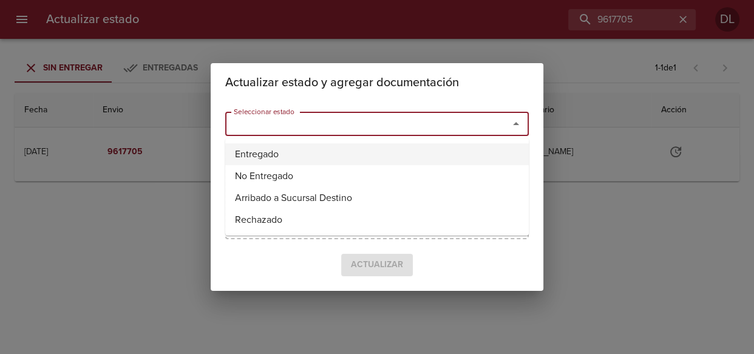
click at [450, 152] on li "Entregado" at bounding box center [377, 154] width 304 height 22
type input "Entregado"
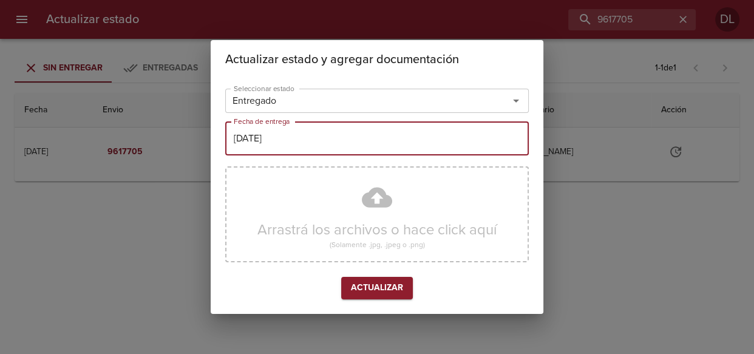
click at [394, 139] on input "[DATE]" at bounding box center [377, 138] width 304 height 34
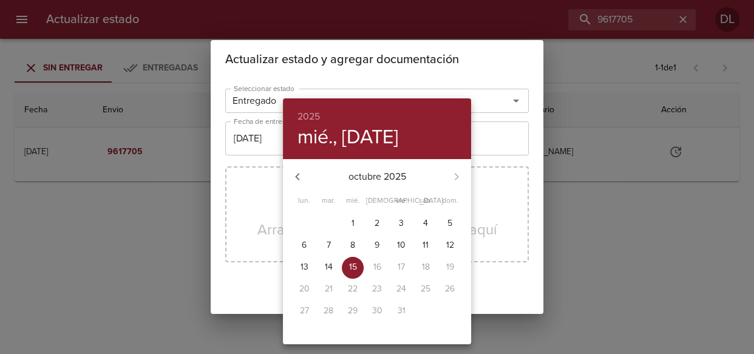
click at [354, 243] on p "8" at bounding box center [352, 245] width 5 height 12
type input "[DATE]"
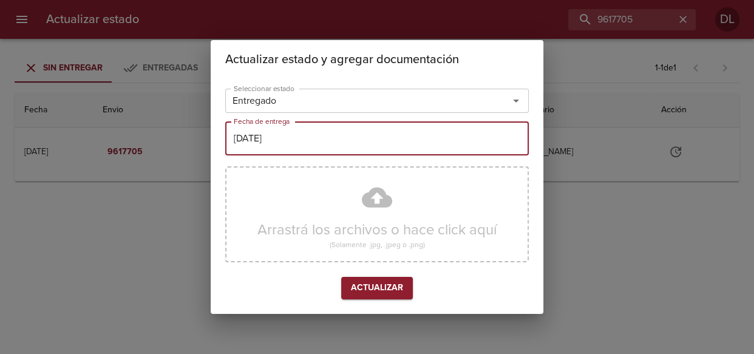
click at [383, 279] on button "Actualizar" at bounding box center [377, 288] width 72 height 22
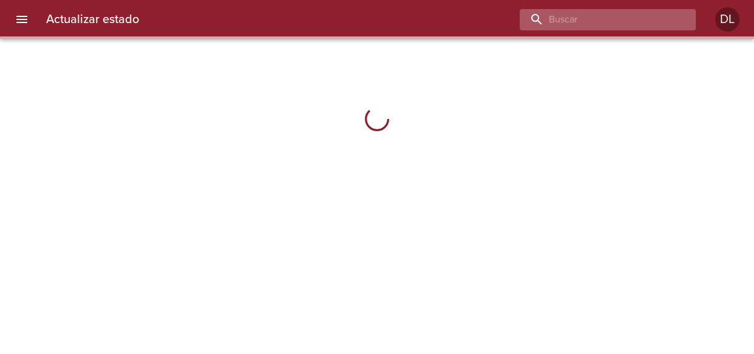
click at [619, 18] on input "buscar" at bounding box center [597, 19] width 155 height 21
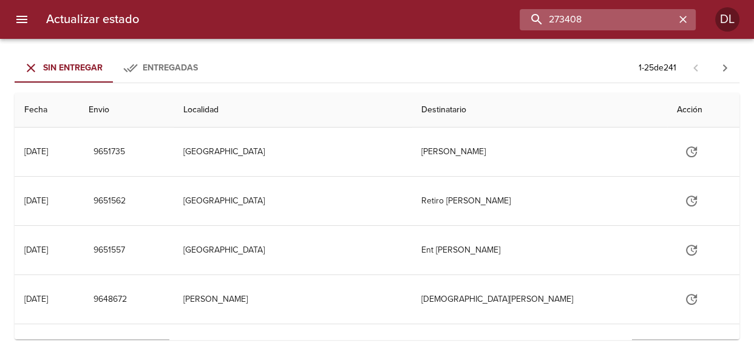
type input "273408"
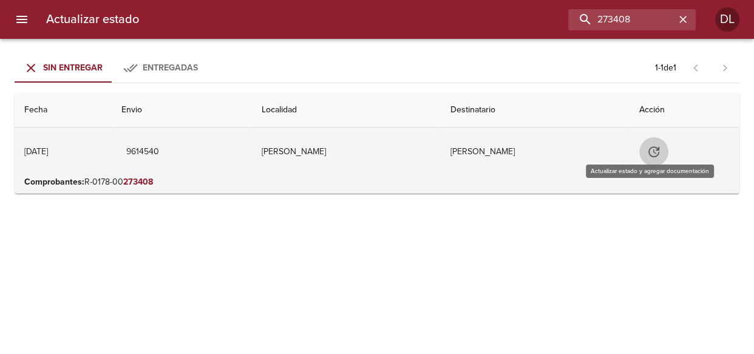
click at [649, 151] on icon "Tabla de envíos del cliente" at bounding box center [654, 151] width 11 height 11
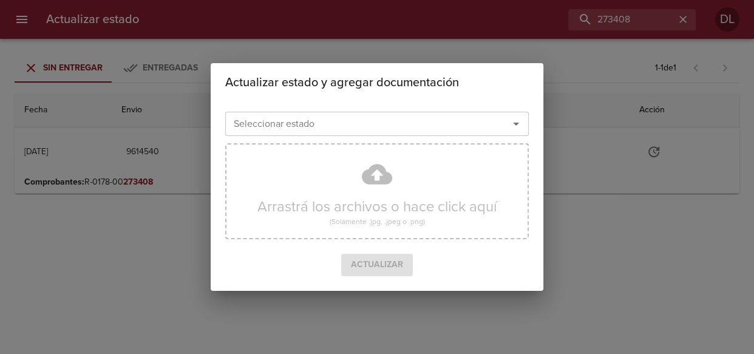
click at [637, 194] on div "Actualizar estado y agregar documentación Seleccionar estado Seleccionar estado…" at bounding box center [377, 177] width 754 height 354
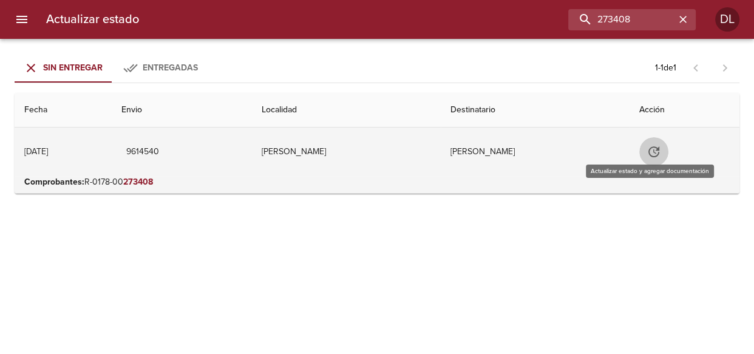
click at [652, 146] on icon "Tabla de envíos del cliente" at bounding box center [654, 152] width 15 height 15
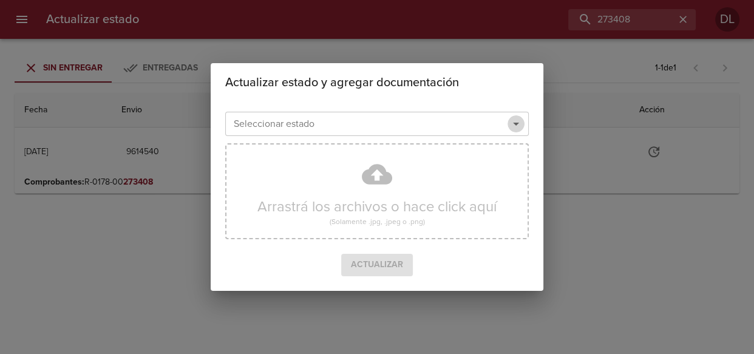
click at [514, 125] on icon "Abrir" at bounding box center [516, 124] width 15 height 15
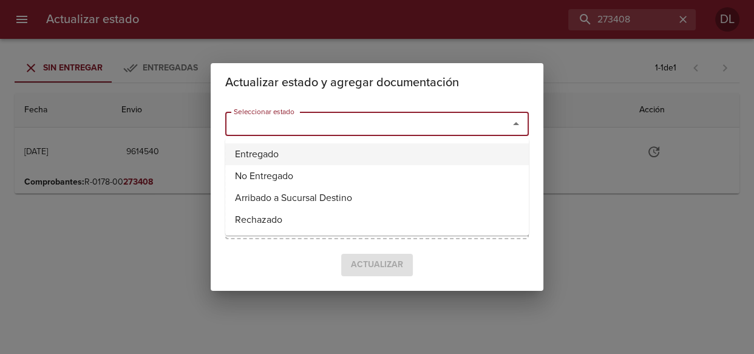
click at [465, 159] on li "Entregado" at bounding box center [377, 154] width 304 height 22
type input "Entregado"
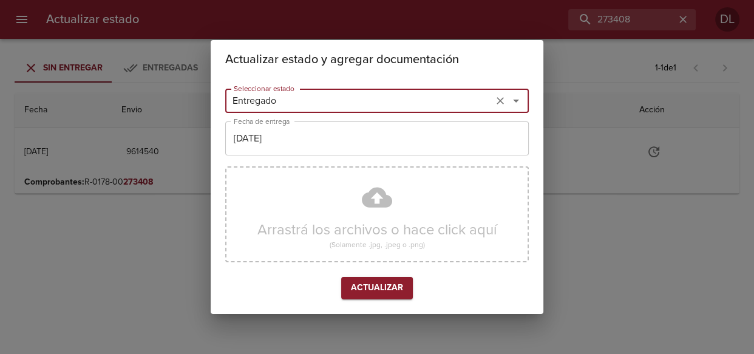
click at [398, 140] on input "[DATE]" at bounding box center [377, 138] width 304 height 34
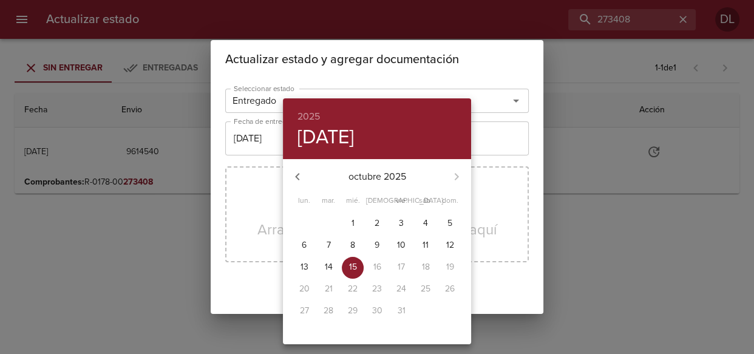
click at [350, 246] on p "8" at bounding box center [352, 245] width 5 height 12
type input "[DATE]"
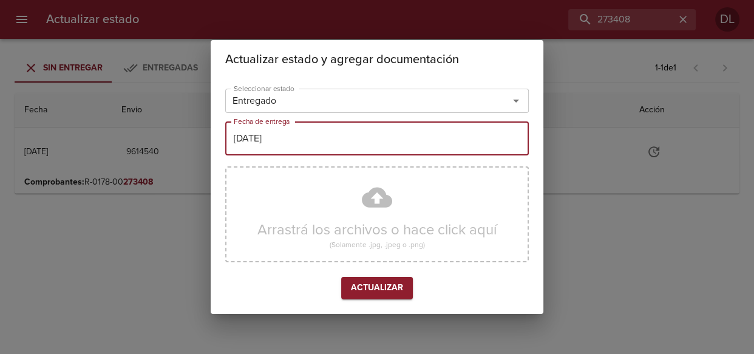
click at [380, 282] on span "Actualizar" at bounding box center [377, 288] width 52 height 15
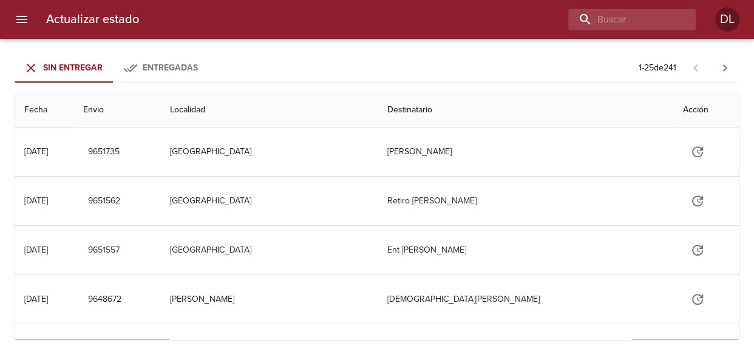
click at [154, 65] on span "Entregadas" at bounding box center [170, 68] width 55 height 10
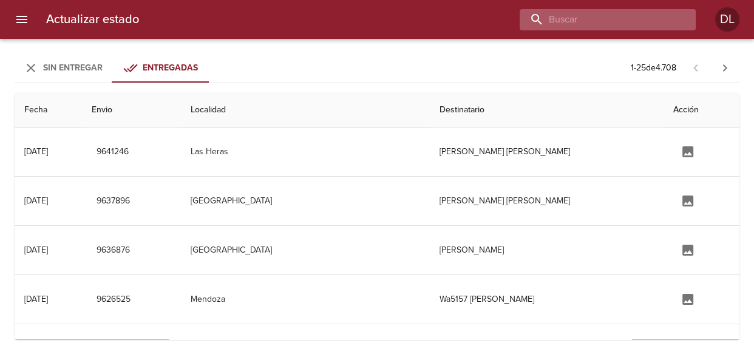
click at [631, 17] on input "buscar" at bounding box center [597, 19] width 155 height 21
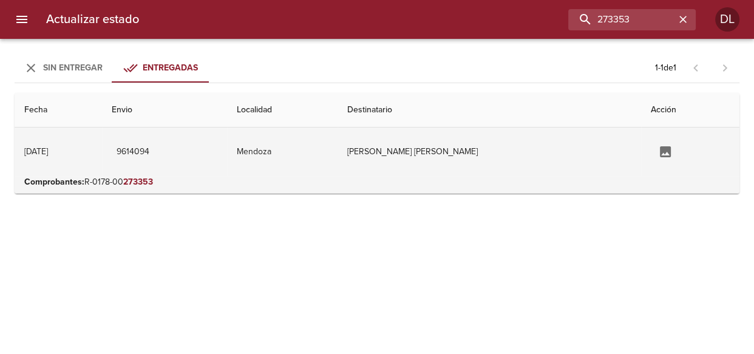
click at [446, 149] on td "[PERSON_NAME] [PERSON_NAME]" at bounding box center [490, 152] width 304 height 49
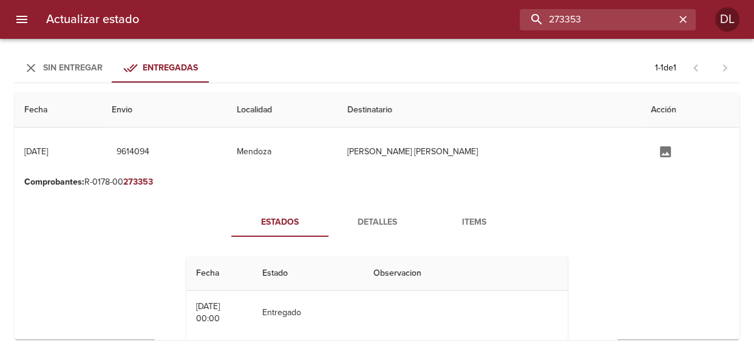
drag, startPoint x: 643, startPoint y: 16, endPoint x: 491, endPoint y: 43, distance: 153.5
click at [501, 38] on div "Actualizar estado 273353 DL" at bounding box center [377, 19] width 754 height 39
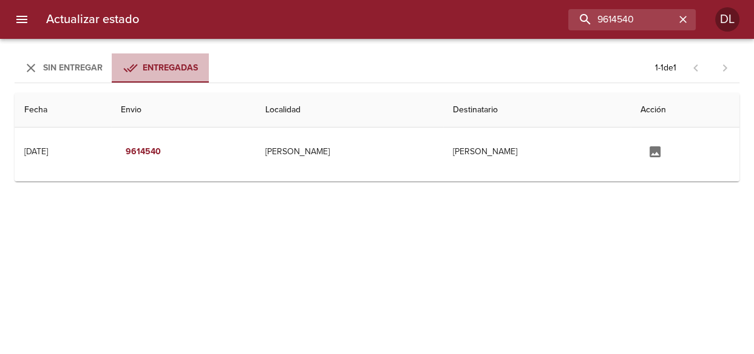
click at [163, 67] on span "Entregadas" at bounding box center [170, 68] width 55 height 10
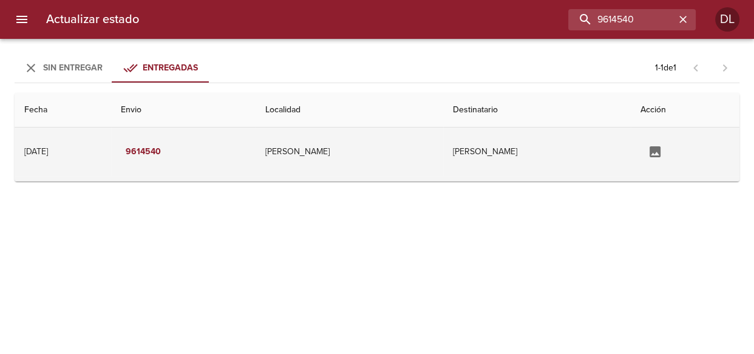
click at [506, 148] on td "Matias Palma" at bounding box center [537, 152] width 188 height 49
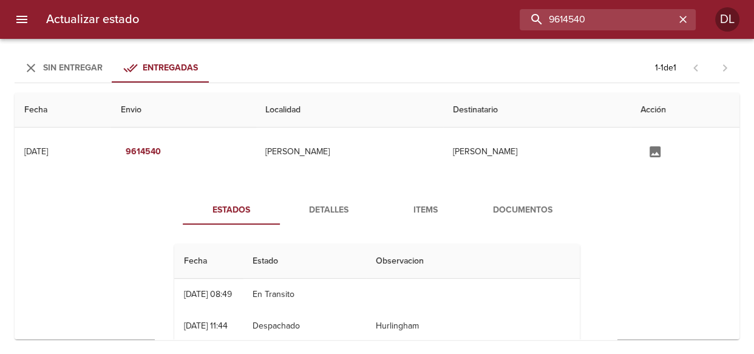
drag, startPoint x: 645, startPoint y: 19, endPoint x: 465, endPoint y: 28, distance: 180.0
click at [468, 27] on div "9614540" at bounding box center [422, 19] width 547 height 21
type input "273529"
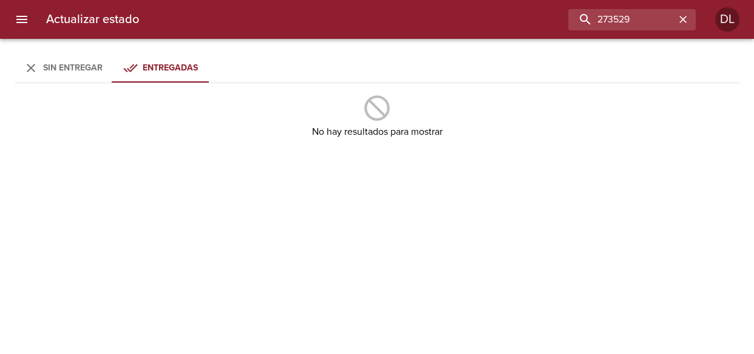
click at [63, 66] on span "Sin Entregar" at bounding box center [73, 68] width 60 height 10
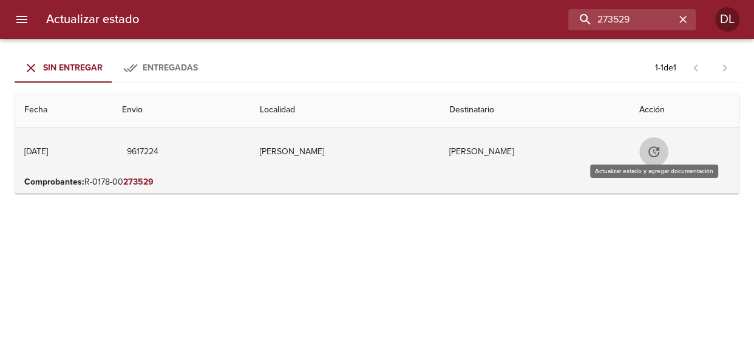
click at [655, 149] on icon "Tabla de envíos del cliente" at bounding box center [654, 152] width 15 height 15
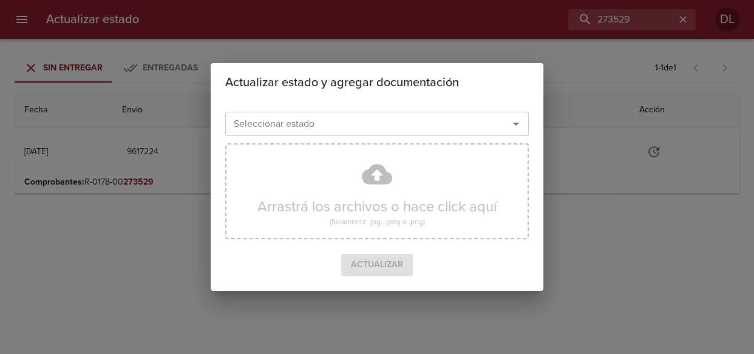
drag, startPoint x: 513, startPoint y: 127, endPoint x: 504, endPoint y: 134, distance: 11.3
click at [514, 127] on icon "Abrir" at bounding box center [516, 124] width 15 height 15
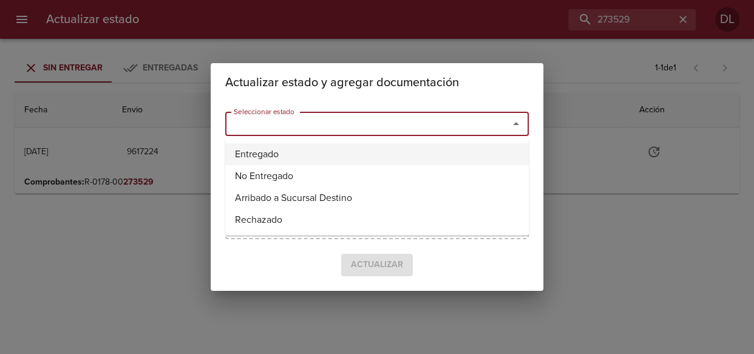
click at [476, 152] on li "Entregado" at bounding box center [377, 154] width 304 height 22
type input "Entregado"
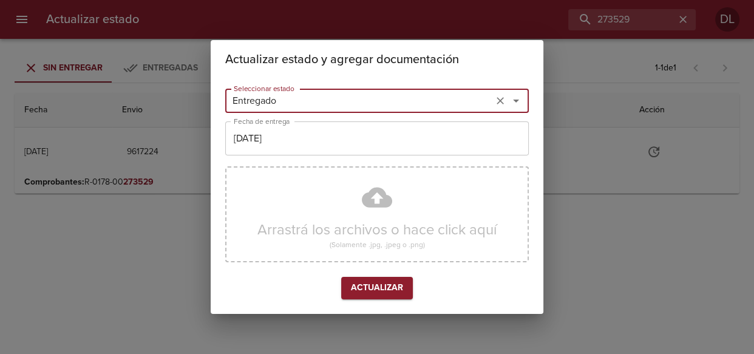
click at [433, 144] on input "15/10/2025" at bounding box center [377, 138] width 304 height 34
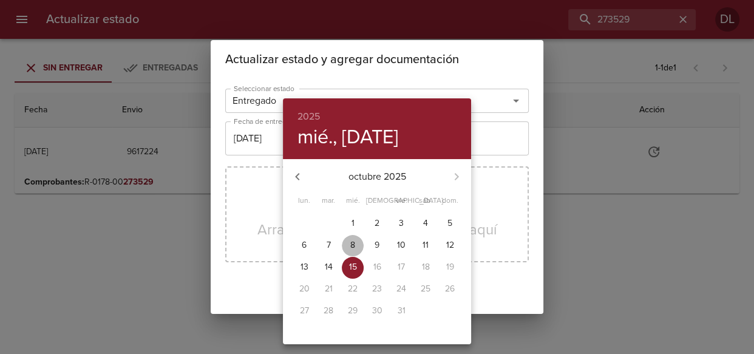
click at [352, 244] on p "8" at bounding box center [352, 245] width 5 height 12
type input "[DATE]"
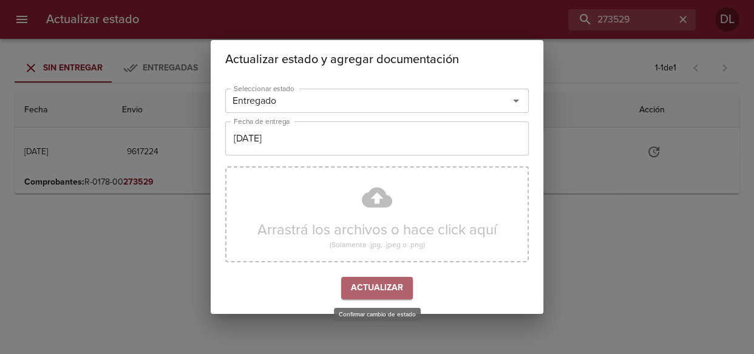
click at [371, 296] on button "Actualizar" at bounding box center [377, 288] width 72 height 22
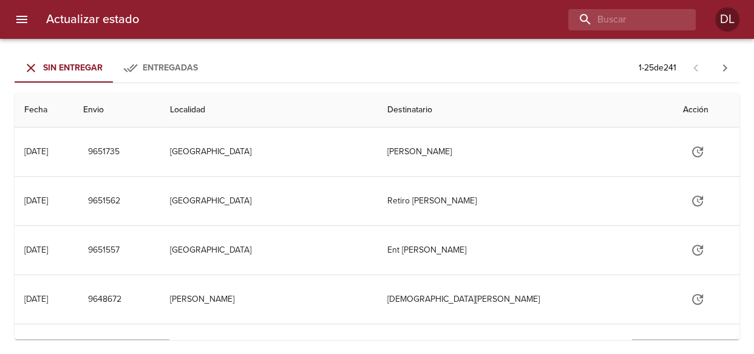
drag, startPoint x: 155, startPoint y: 70, endPoint x: 640, endPoint y: 60, distance: 484.8
click at [165, 67] on div "Entregadas" at bounding box center [170, 68] width 55 height 15
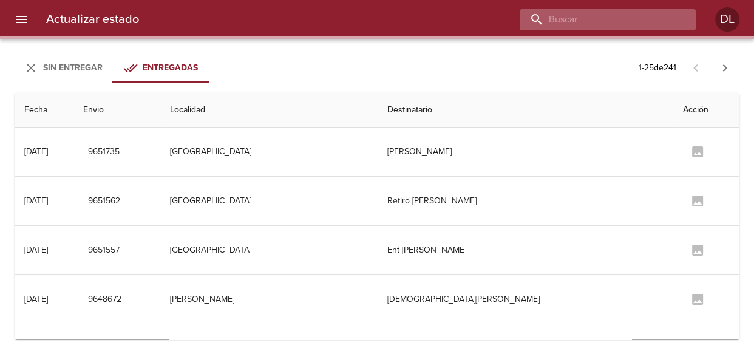
click at [636, 27] on input "buscar" at bounding box center [597, 19] width 155 height 21
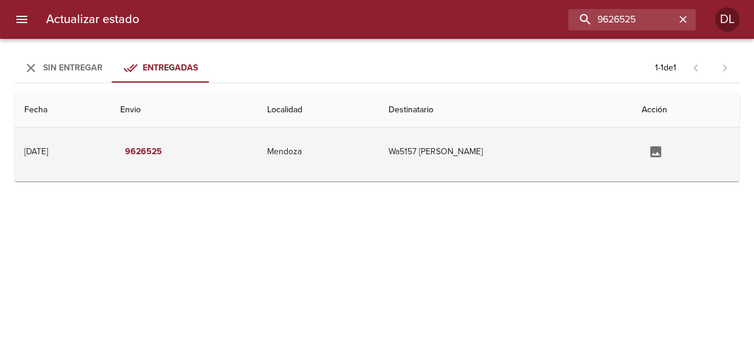
click at [458, 147] on td "Wa5157 Maria Soledad Gambarte" at bounding box center [504, 152] width 253 height 49
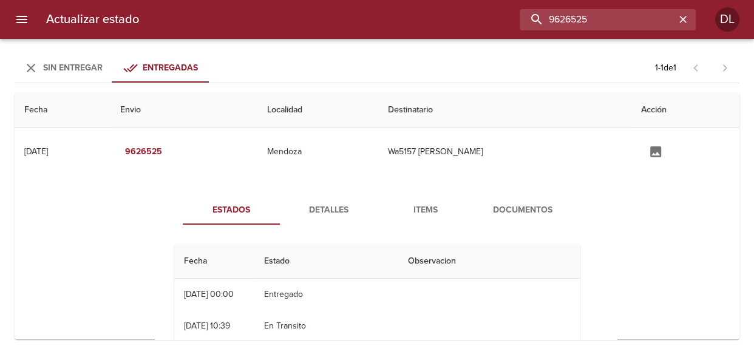
drag, startPoint x: 648, startPoint y: 21, endPoint x: 497, endPoint y: 27, distance: 151.3
click at [497, 27] on div "9626525" at bounding box center [422, 19] width 547 height 21
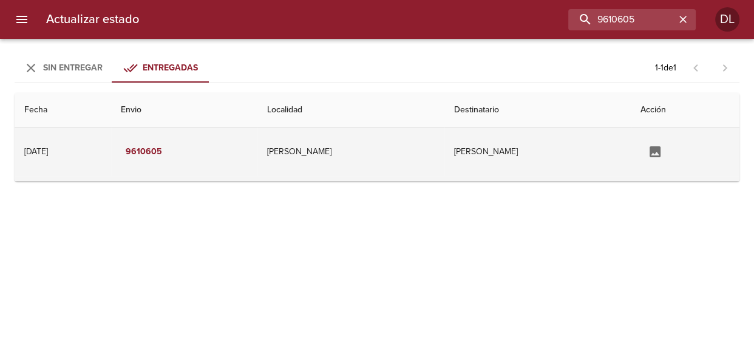
click at [468, 151] on td "Fernanda Balmaceda" at bounding box center [538, 152] width 187 height 49
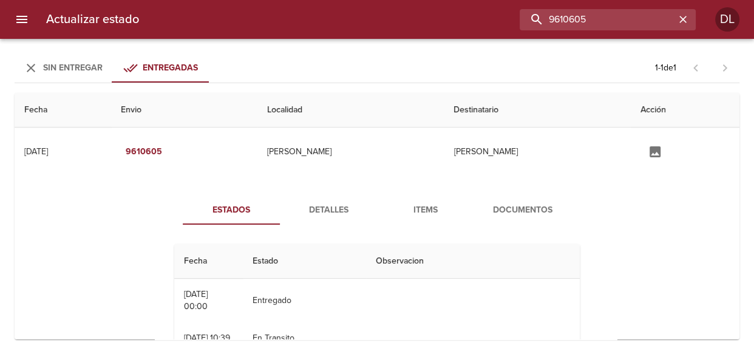
drag, startPoint x: 642, startPoint y: 24, endPoint x: 422, endPoint y: 21, distance: 219.9
click at [422, 21] on div "9610605" at bounding box center [422, 19] width 547 height 21
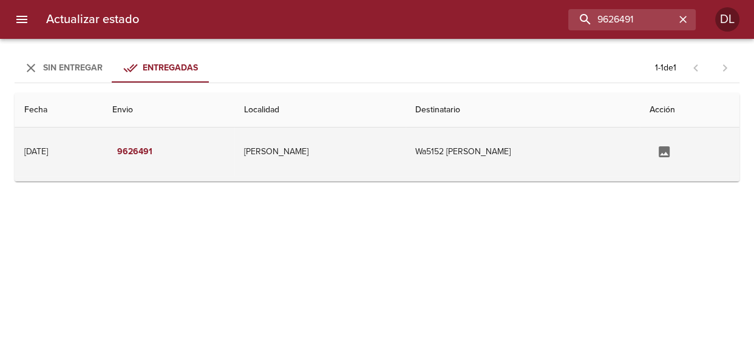
click at [476, 149] on td "Wa5152 Liliana Patricia Curri" at bounding box center [523, 152] width 234 height 49
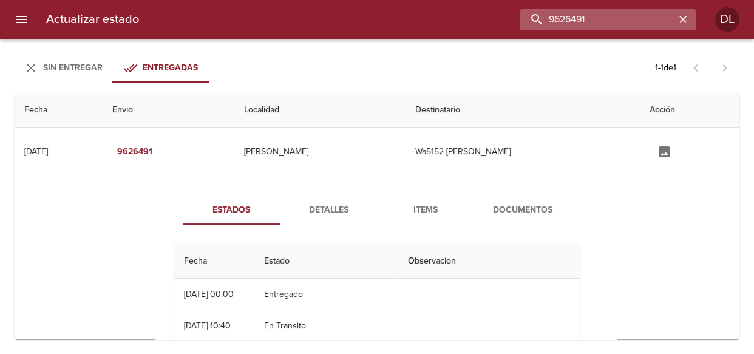
click at [636, 18] on input "9626491" at bounding box center [597, 19] width 155 height 21
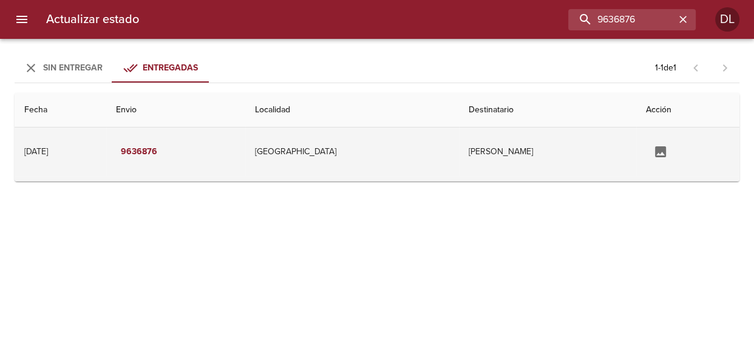
click at [358, 152] on td "[GEOGRAPHIC_DATA]" at bounding box center [352, 152] width 214 height 49
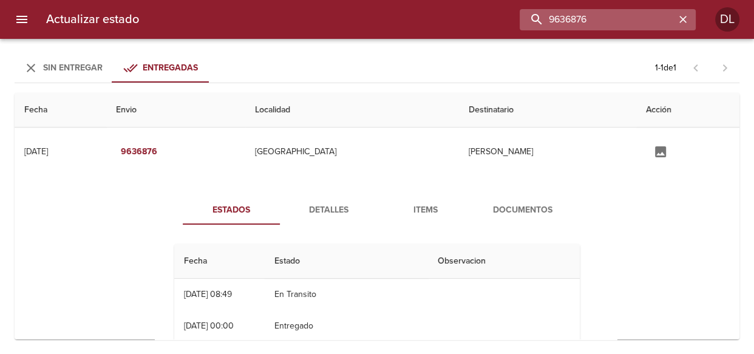
click at [638, 18] on input "9636876" at bounding box center [597, 19] width 155 height 21
type input "9637896"
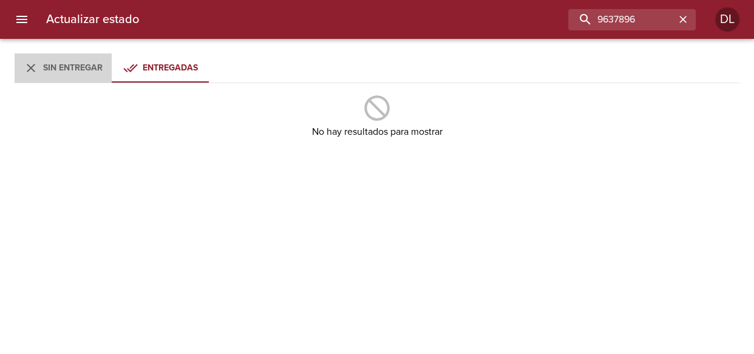
click at [53, 73] on div "Sin Entregar" at bounding box center [73, 68] width 60 height 15
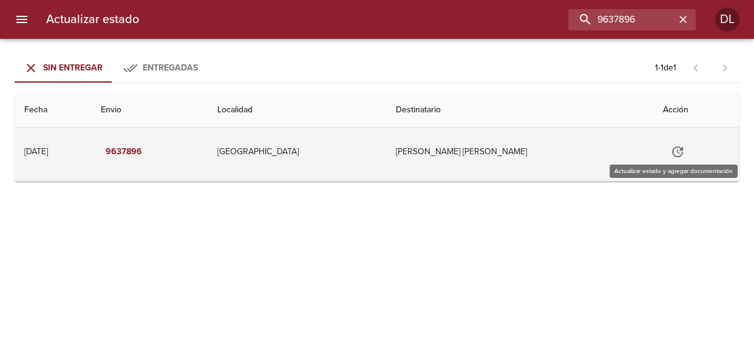
click at [674, 153] on icon "Tabla de envíos del cliente" at bounding box center [677, 151] width 11 height 11
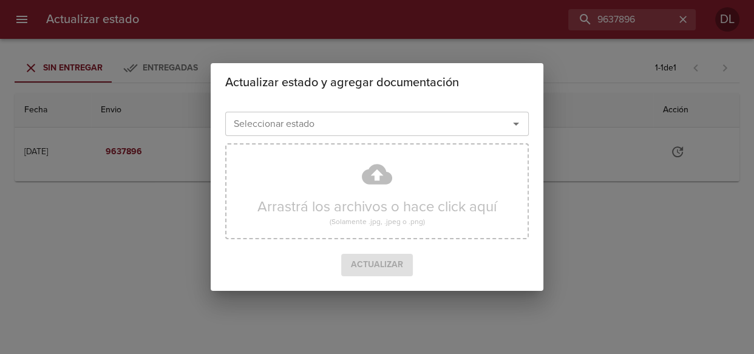
click at [515, 123] on icon "Abrir" at bounding box center [516, 124] width 6 height 3
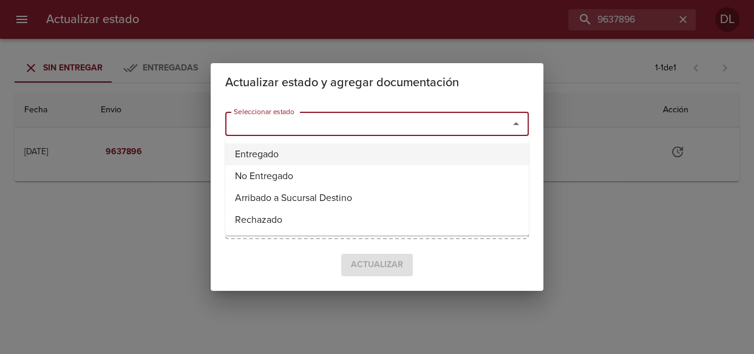
click at [449, 151] on li "Entregado" at bounding box center [377, 154] width 304 height 22
type input "Entregado"
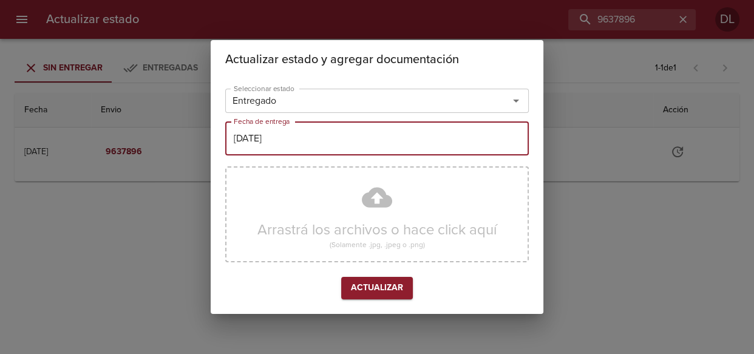
click at [411, 145] on input "15/10/2025" at bounding box center [377, 138] width 304 height 34
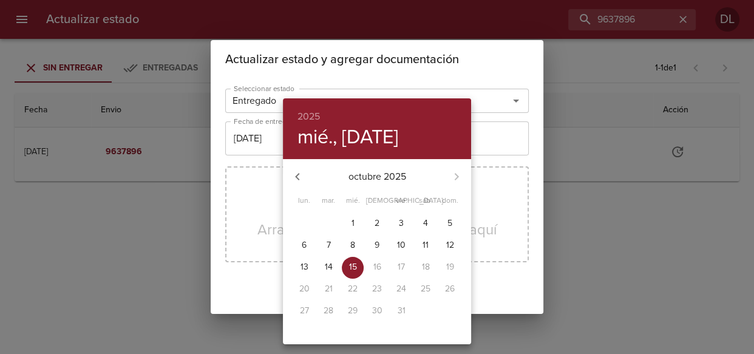
click at [323, 264] on span "14" at bounding box center [329, 267] width 22 height 12
type input "14/10/2025"
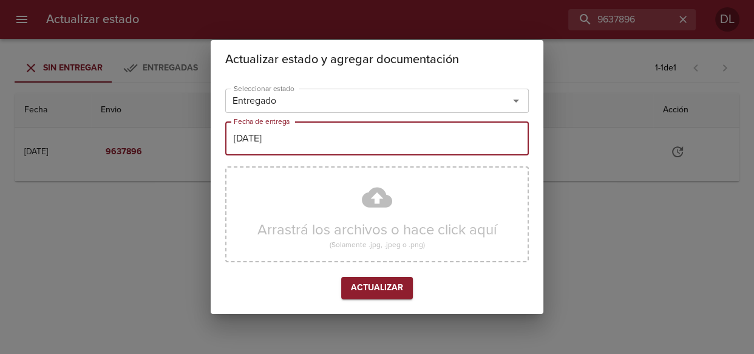
click at [369, 289] on span "Actualizar" at bounding box center [377, 288] width 52 height 15
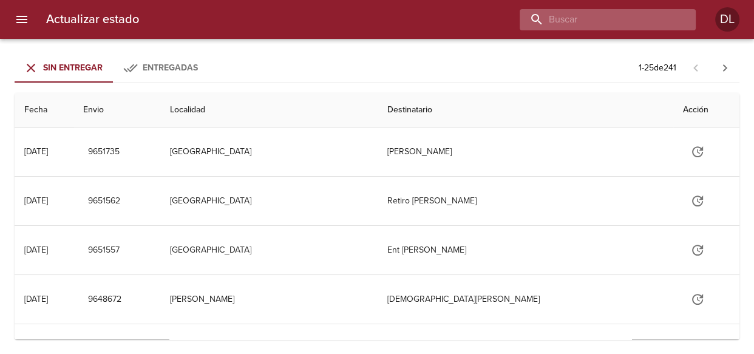
click at [612, 14] on input "buscar" at bounding box center [597, 19] width 155 height 21
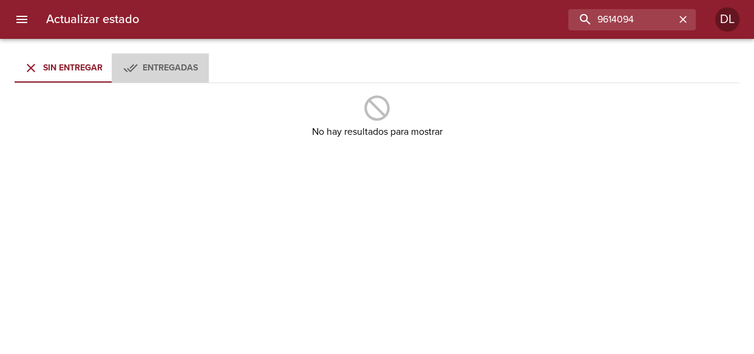
click at [186, 64] on span "Entregadas" at bounding box center [170, 68] width 55 height 10
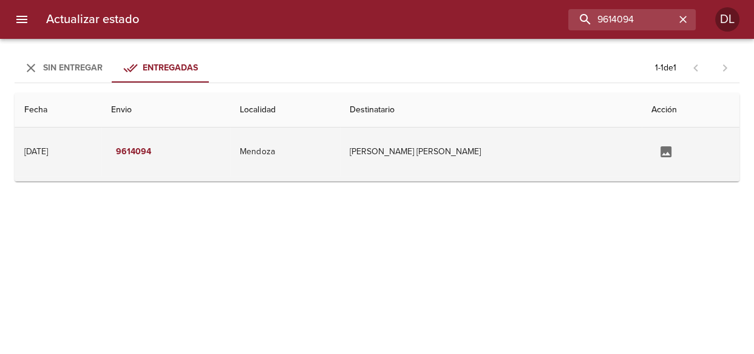
click at [414, 151] on td "[PERSON_NAME] [PERSON_NAME]" at bounding box center [491, 152] width 302 height 49
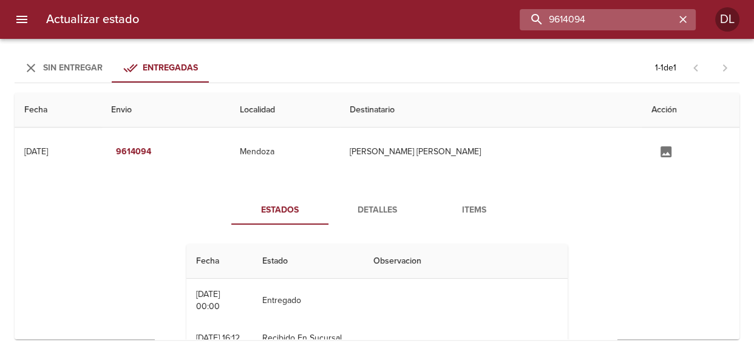
click at [643, 22] on input "9614094" at bounding box center [597, 19] width 155 height 21
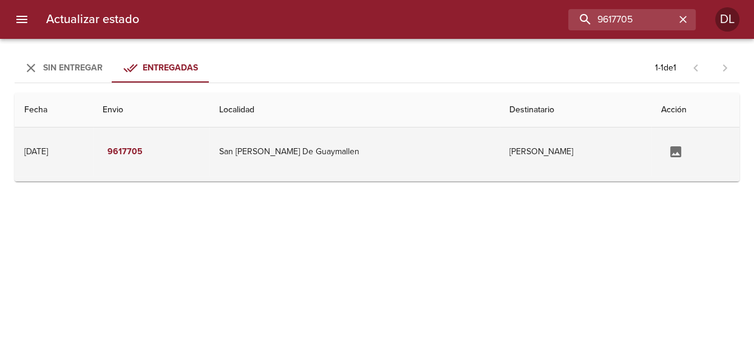
click at [524, 156] on td "[PERSON_NAME]" at bounding box center [576, 152] width 152 height 49
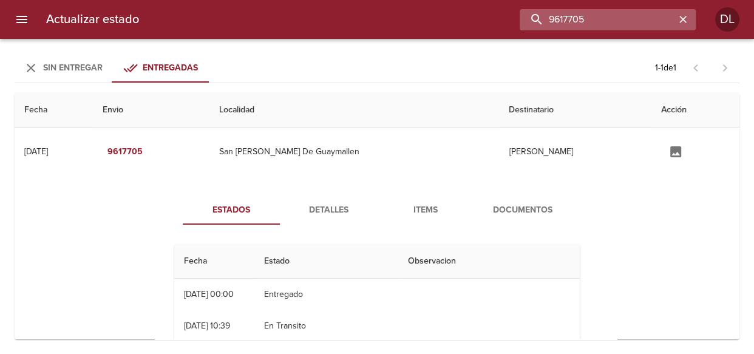
click at [643, 16] on input "9617705" at bounding box center [597, 19] width 155 height 21
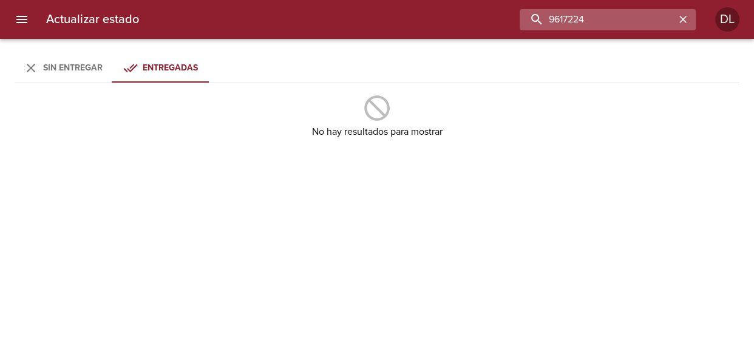
type input "9617224"
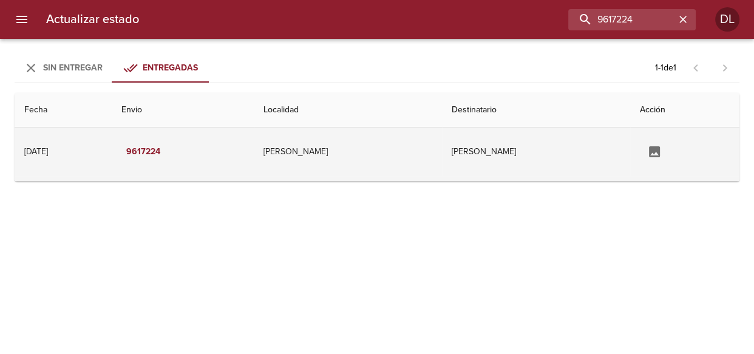
click at [493, 149] on td "[PERSON_NAME]" at bounding box center [536, 152] width 188 height 49
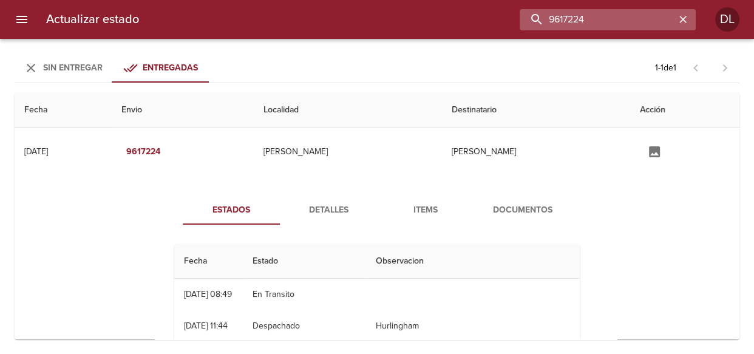
drag, startPoint x: 644, startPoint y: 18, endPoint x: 528, endPoint y: 21, distance: 115.4
click at [528, 21] on input "9617224" at bounding box center [597, 19] width 155 height 21
